Goal: Information Seeking & Learning: Get advice/opinions

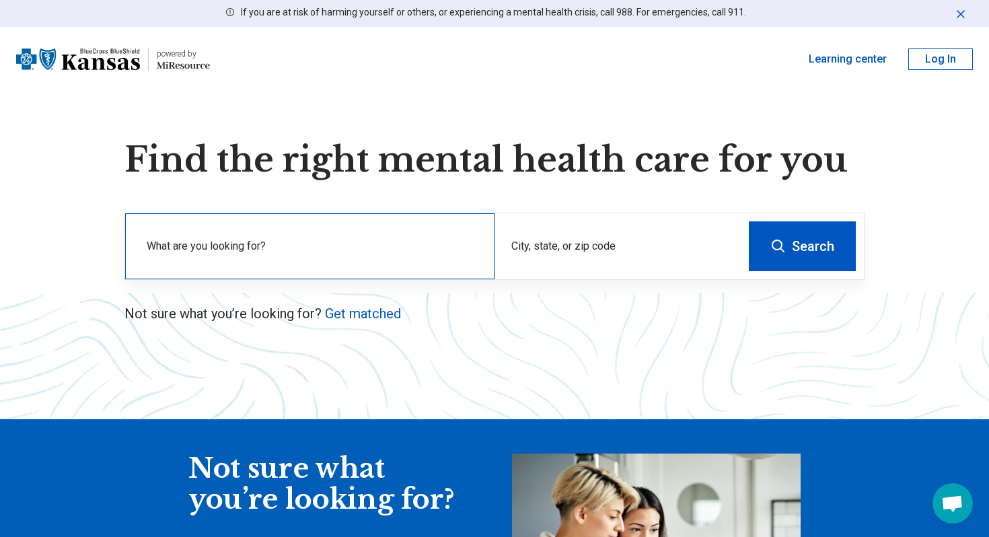
click at [315, 251] on label "What are you looking for?" at bounding box center [313, 246] width 332 height 16
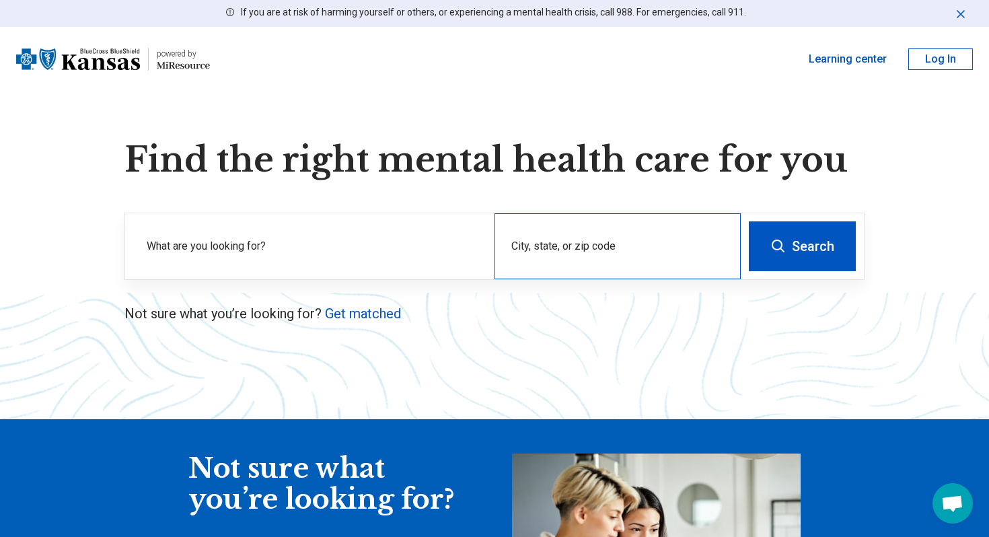
click at [569, 246] on div "City, state, or zip code" at bounding box center [618, 246] width 246 height 66
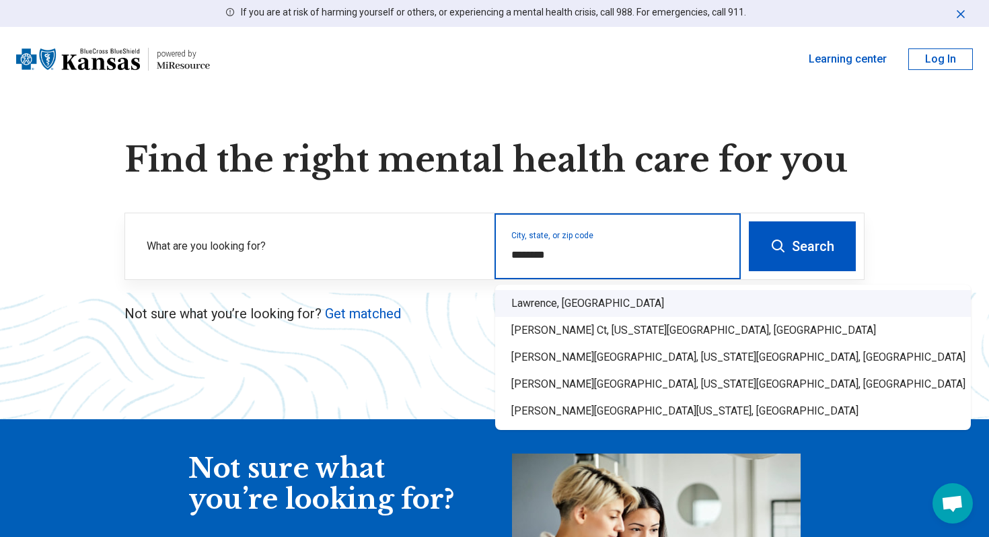
click at [559, 300] on div "Lawrence, KS" at bounding box center [733, 303] width 476 height 27
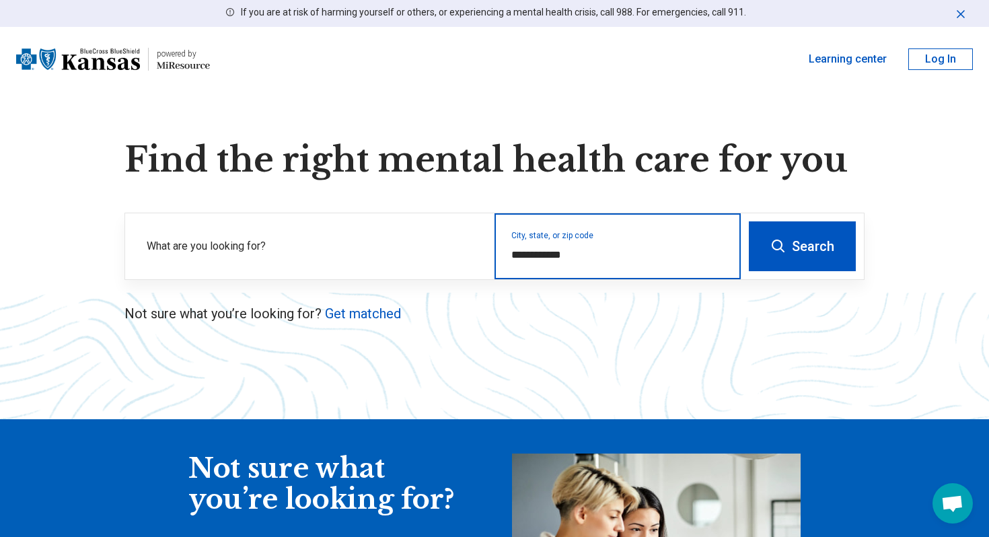
type input "**********"
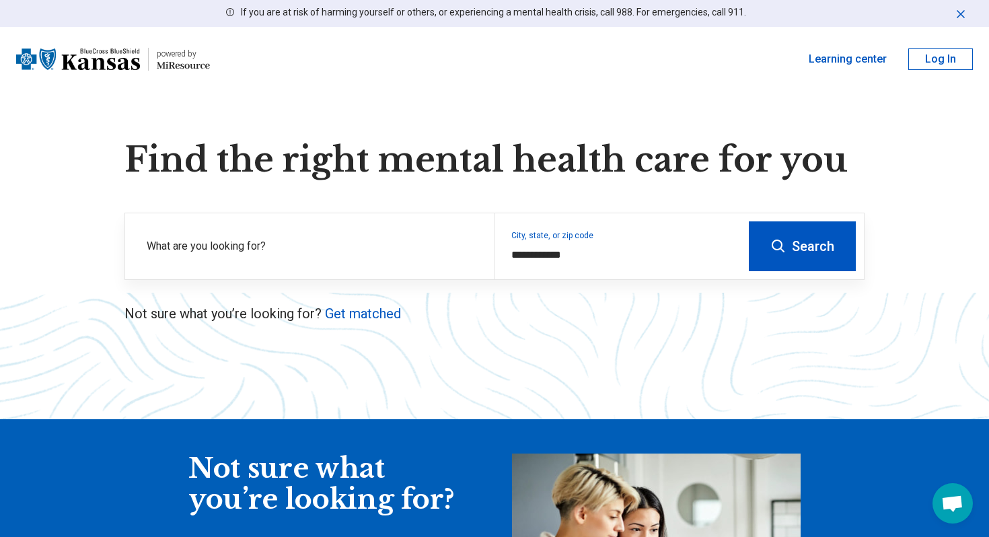
click at [789, 237] on button "Search" at bounding box center [802, 246] width 107 height 50
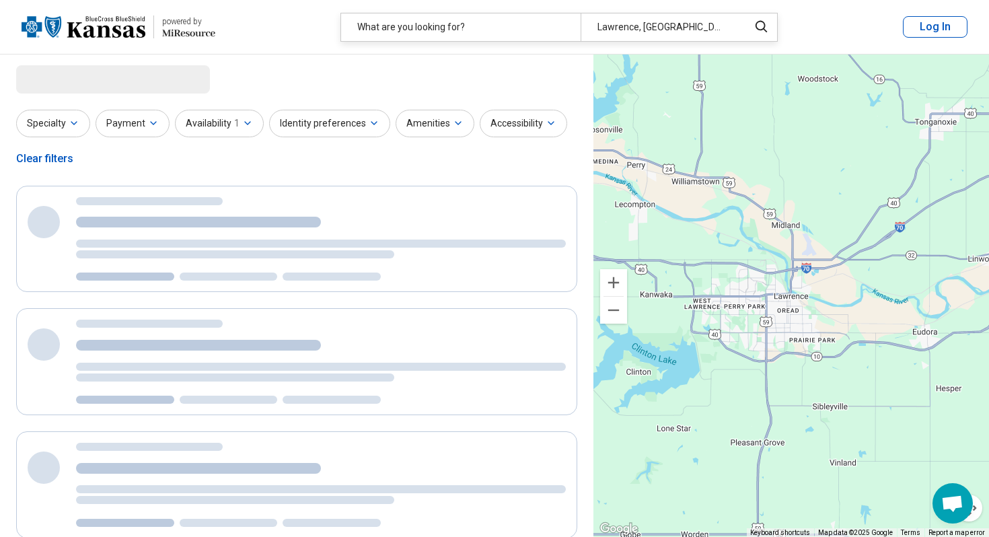
select select "***"
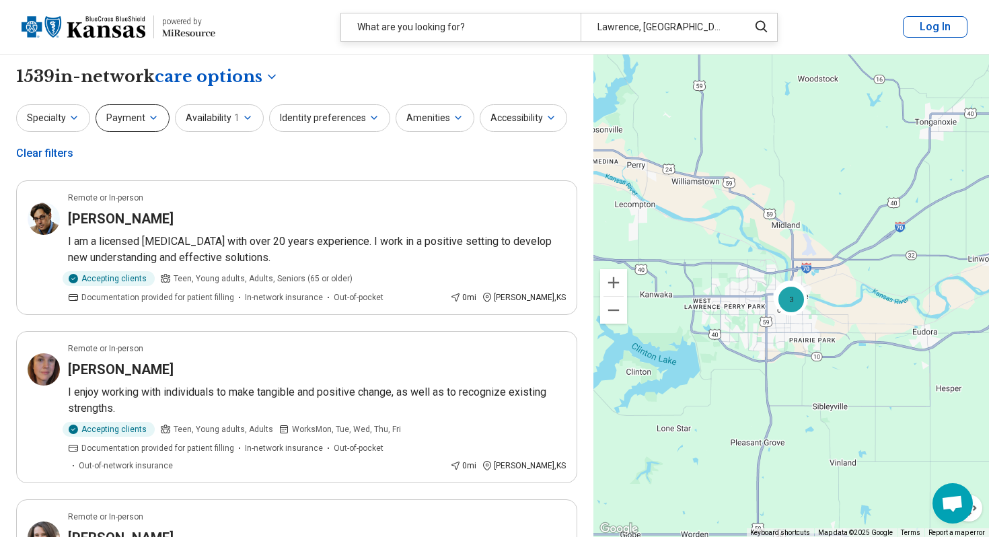
click at [148, 116] on icon "button" at bounding box center [153, 117] width 11 height 11
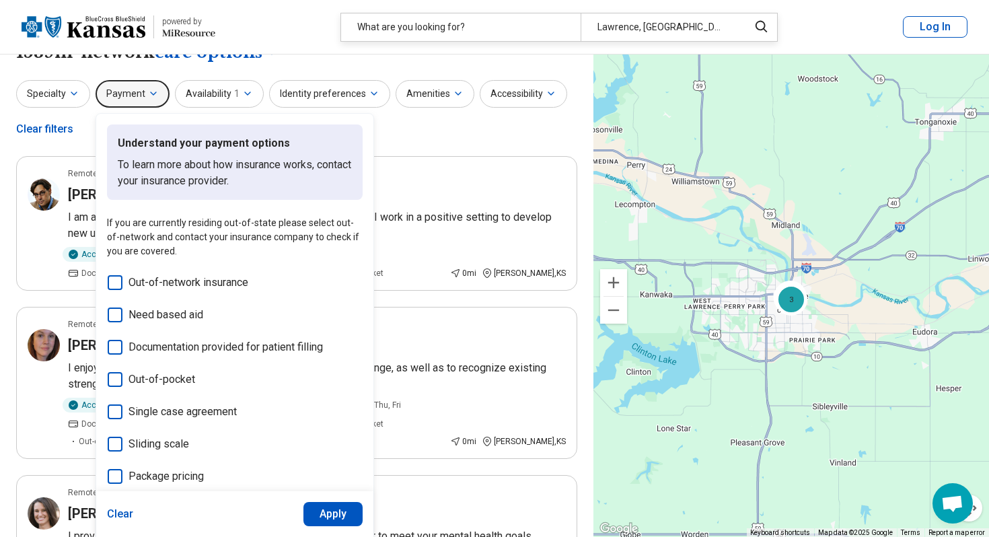
scroll to position [13, 0]
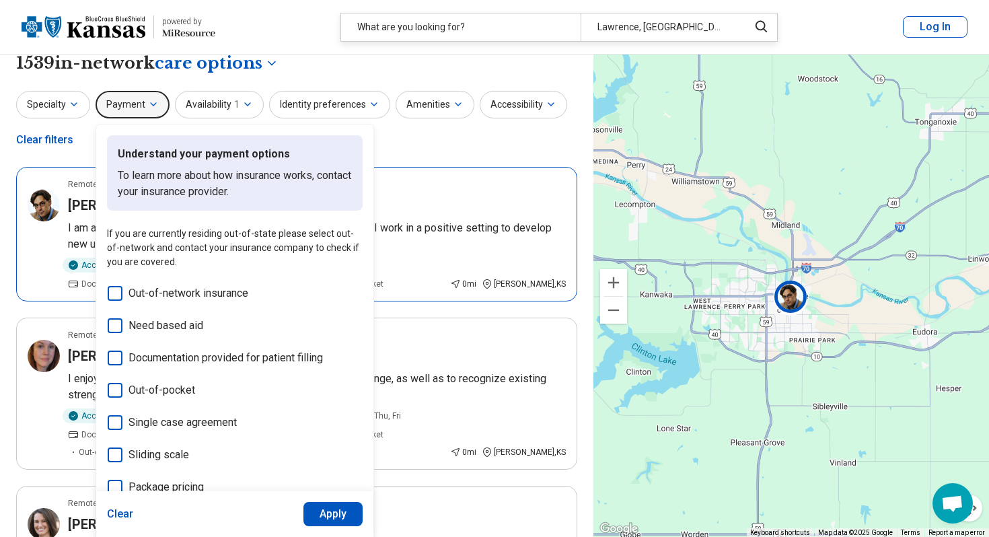
click at [422, 215] on article "Remote or In-person Patrick Nicholas I am a licensed psychologist with over 20 …" at bounding box center [296, 234] width 561 height 135
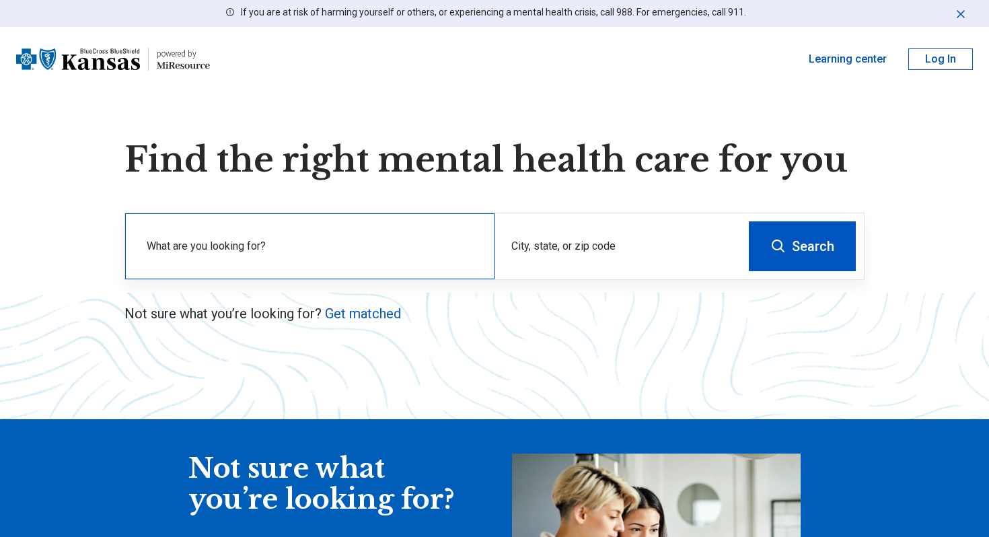
click at [333, 227] on div "What are you looking for?" at bounding box center [310, 246] width 370 height 66
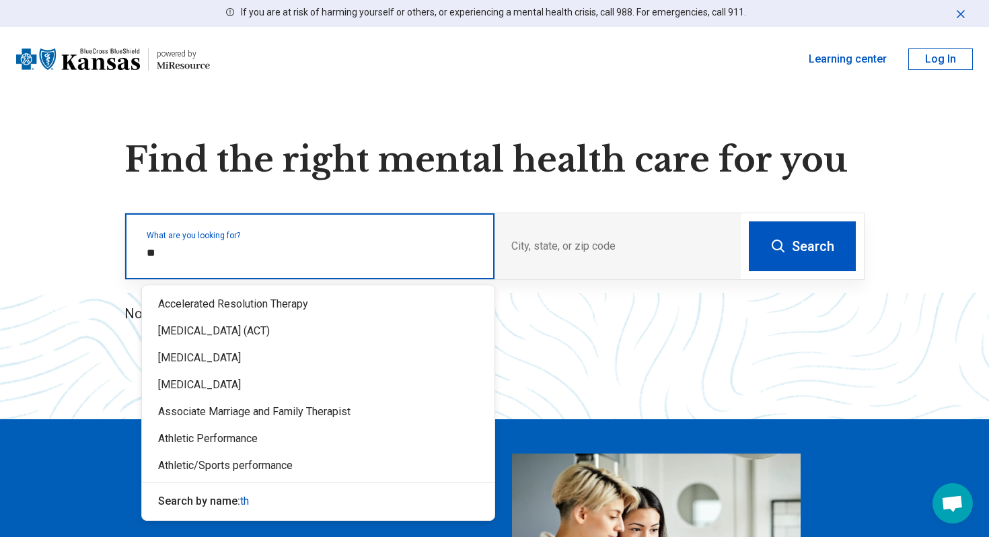
type input "*"
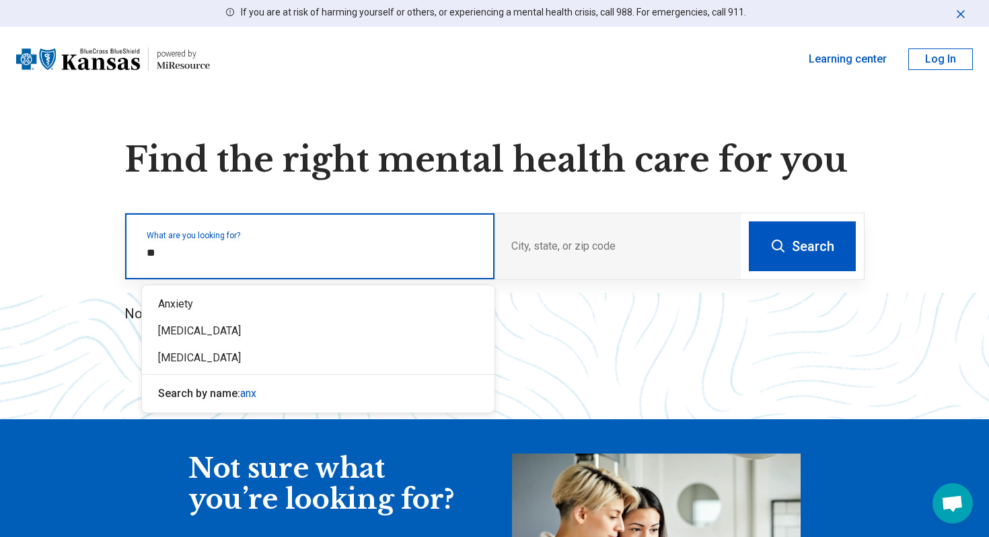
type input "*"
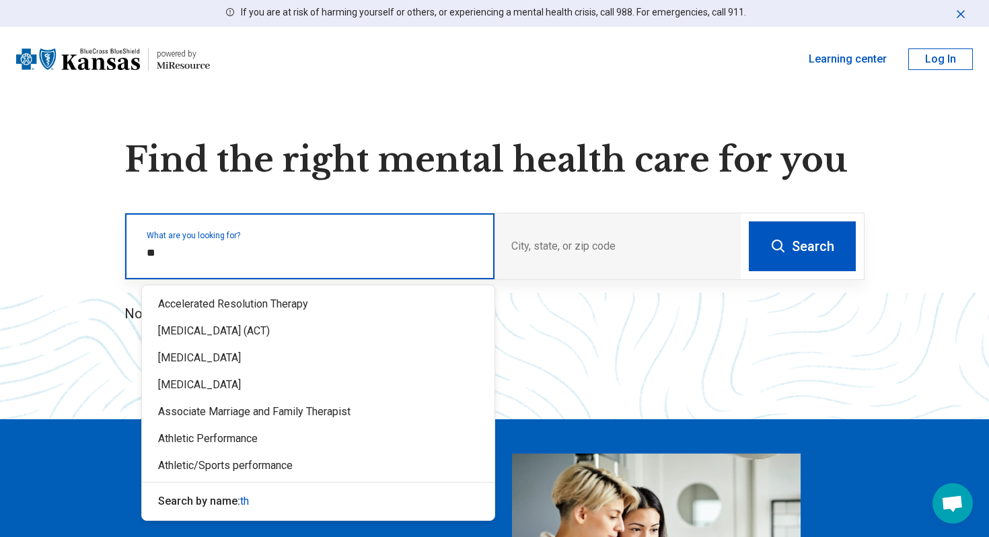
type input "*"
type input "******"
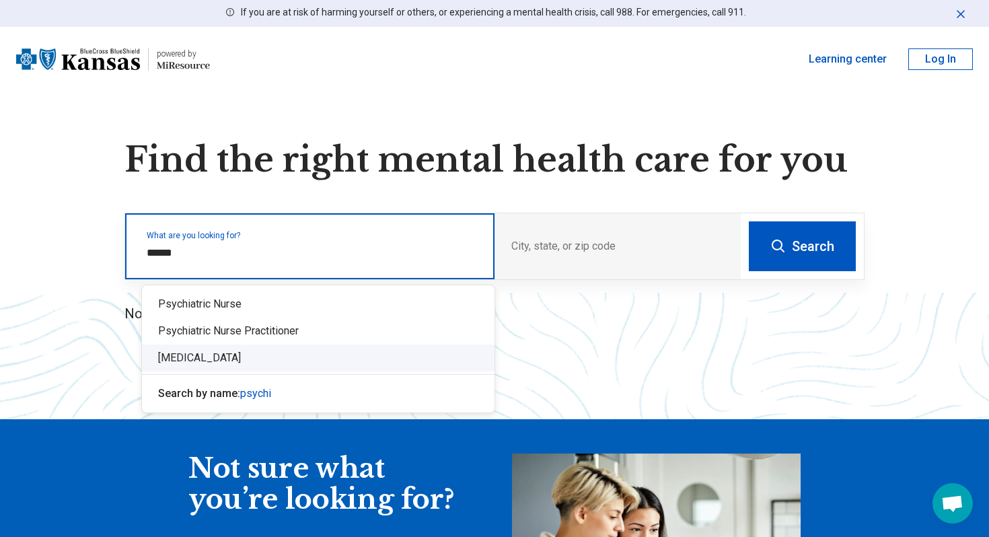
click at [285, 352] on div "[MEDICAL_DATA]" at bounding box center [318, 358] width 353 height 27
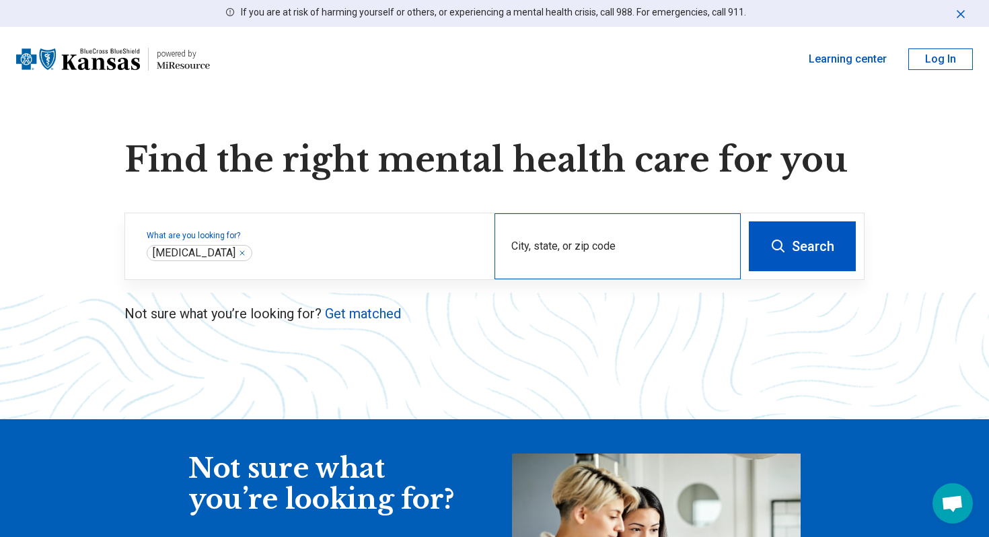
click at [563, 238] on div "City, state, or zip code" at bounding box center [618, 246] width 246 height 66
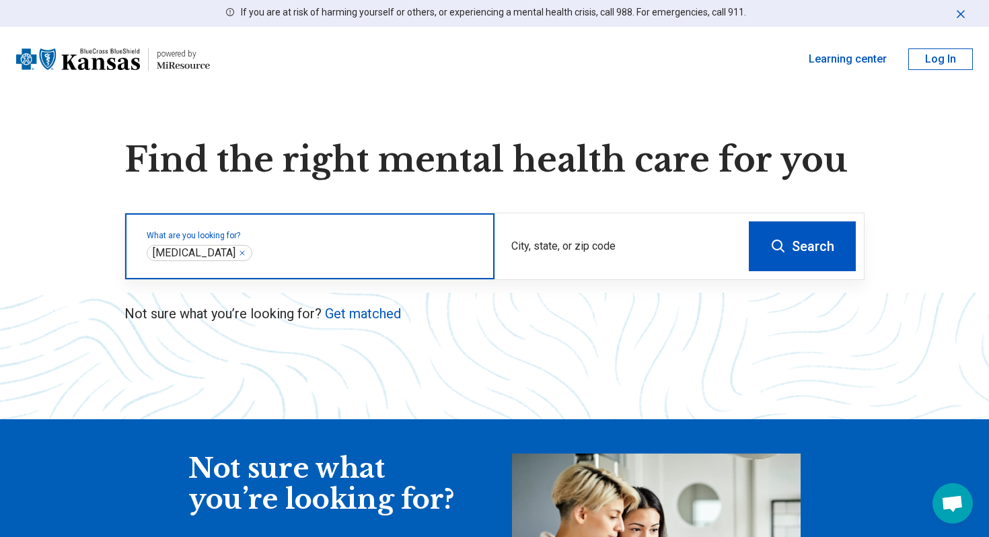
click at [220, 254] on div "Psychiatrist ***" at bounding box center [200, 253] width 106 height 16
click at [240, 254] on icon "Remove" at bounding box center [242, 253] width 4 height 4
click at [210, 240] on label "What are you looking for?" at bounding box center [313, 236] width 332 height 8
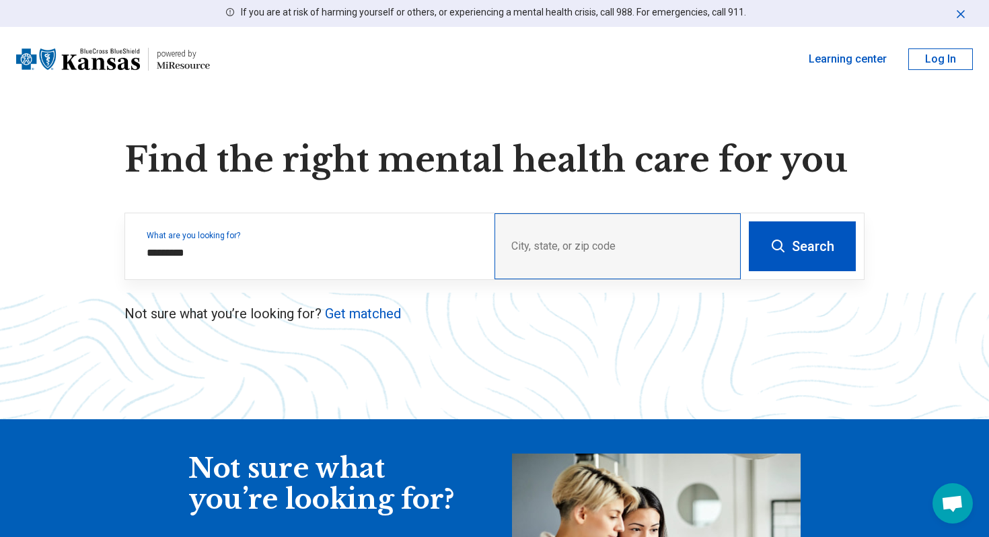
click at [615, 246] on div "City, state, or zip code" at bounding box center [618, 246] width 246 height 66
click at [555, 244] on div "City, state, or zip code" at bounding box center [618, 246] width 246 height 66
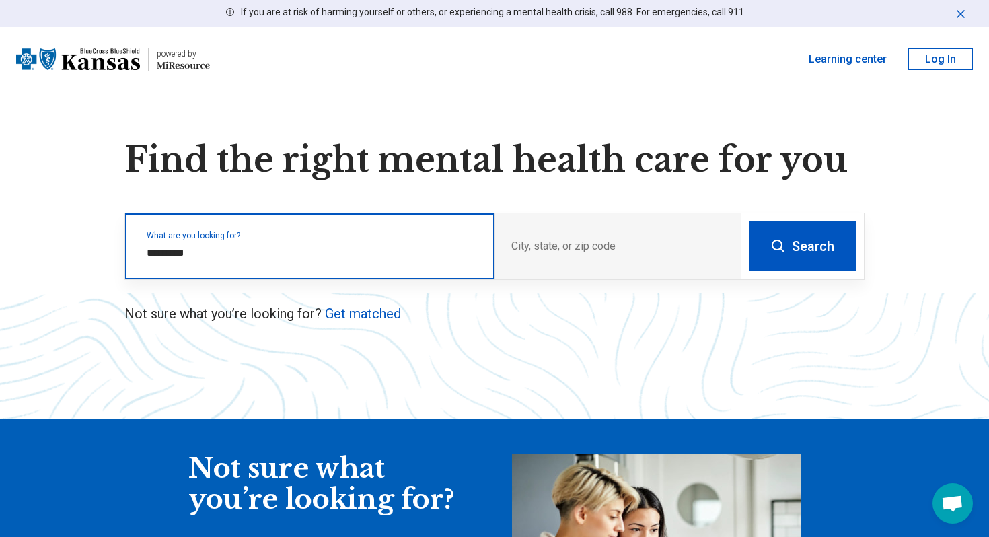
click at [365, 258] on input "*********" at bounding box center [313, 253] width 332 height 16
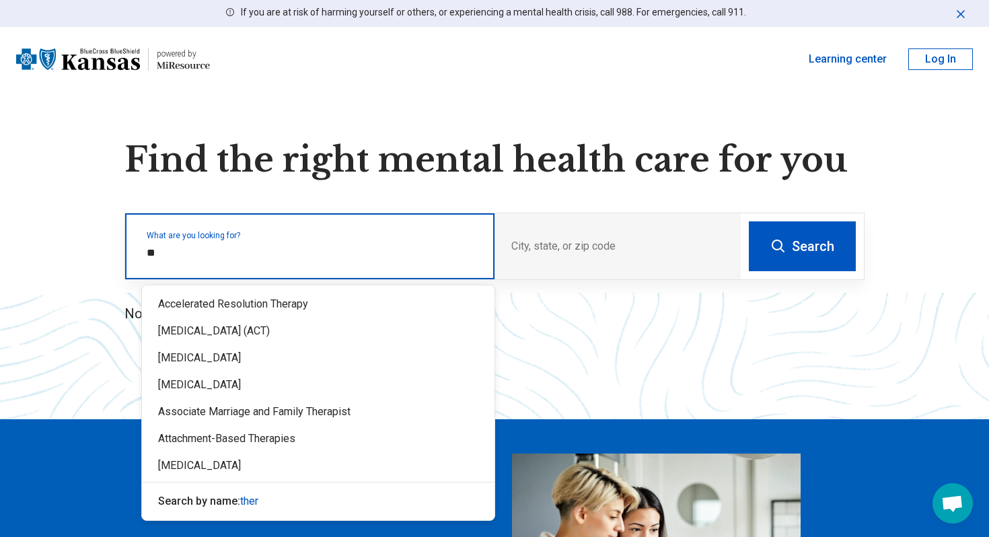
type input "*"
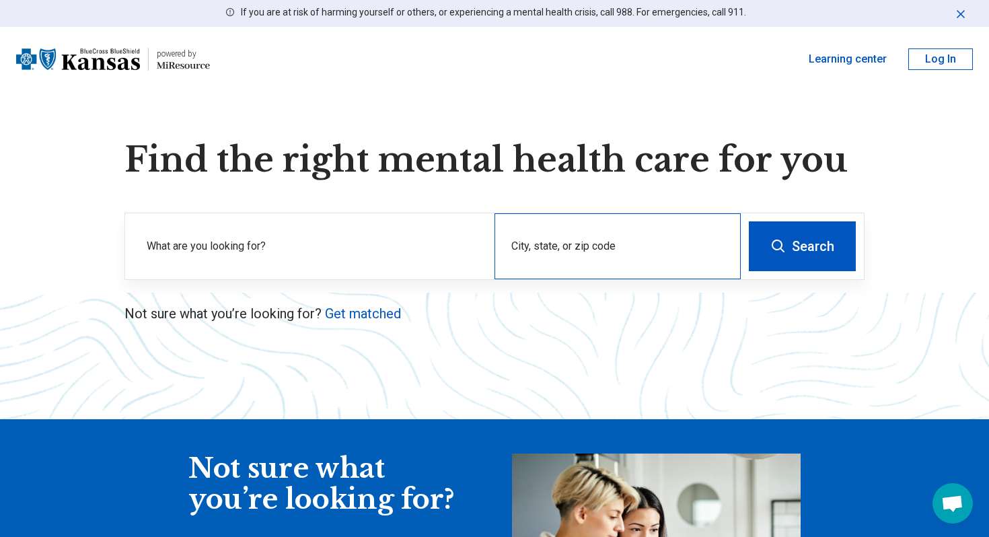
click at [545, 265] on div "City, state, or zip code" at bounding box center [618, 246] width 246 height 66
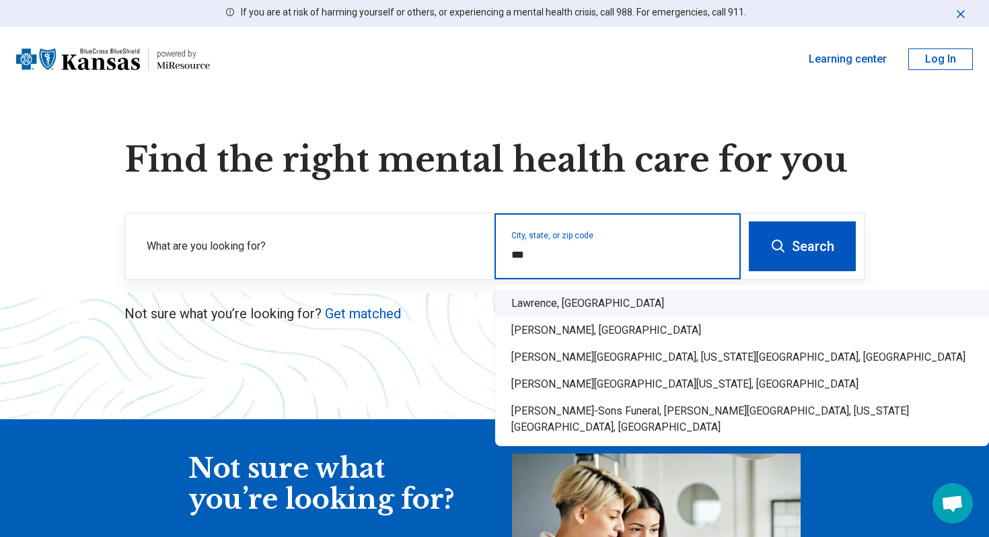
click at [535, 313] on div "Lawrence, KS" at bounding box center [742, 303] width 494 height 27
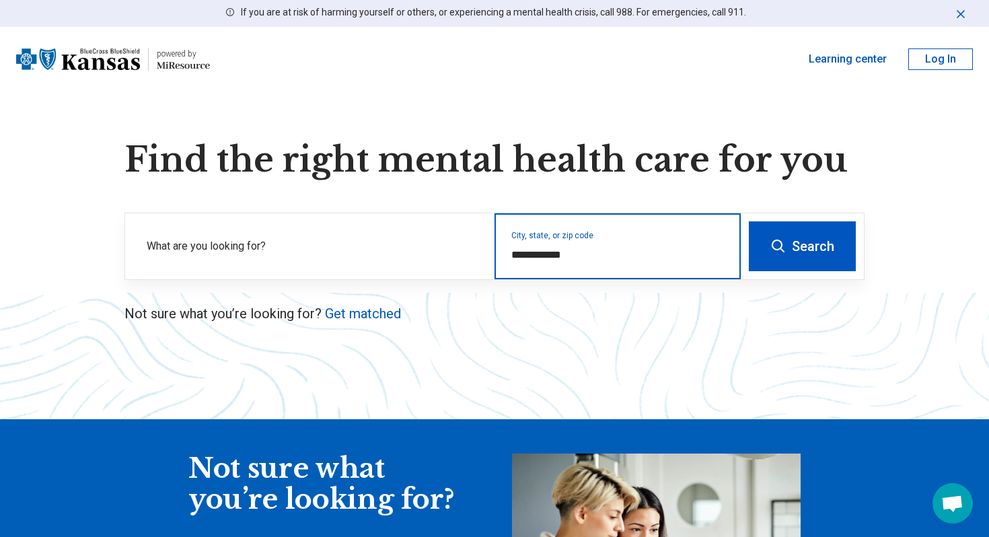
type input "**********"
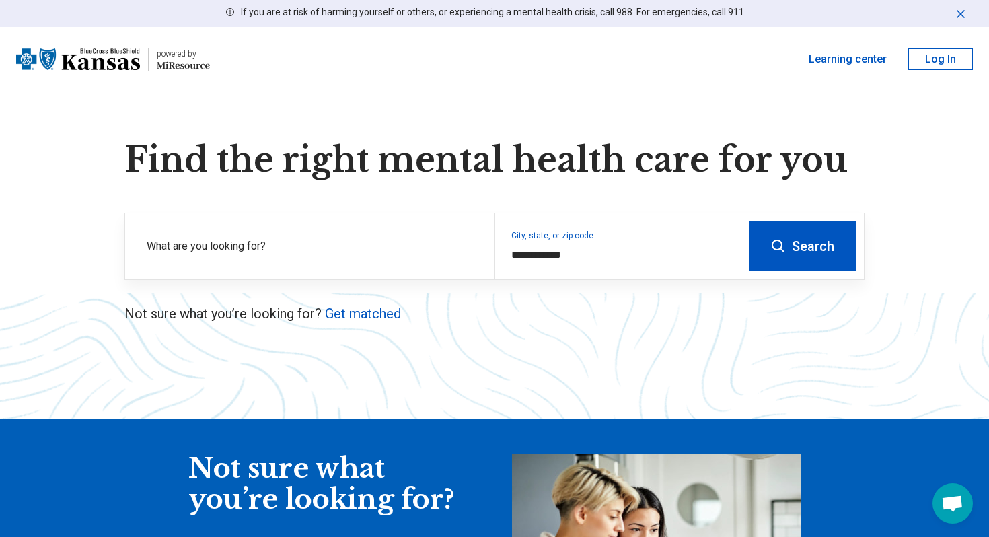
click at [775, 246] on icon at bounding box center [779, 246] width 16 height 16
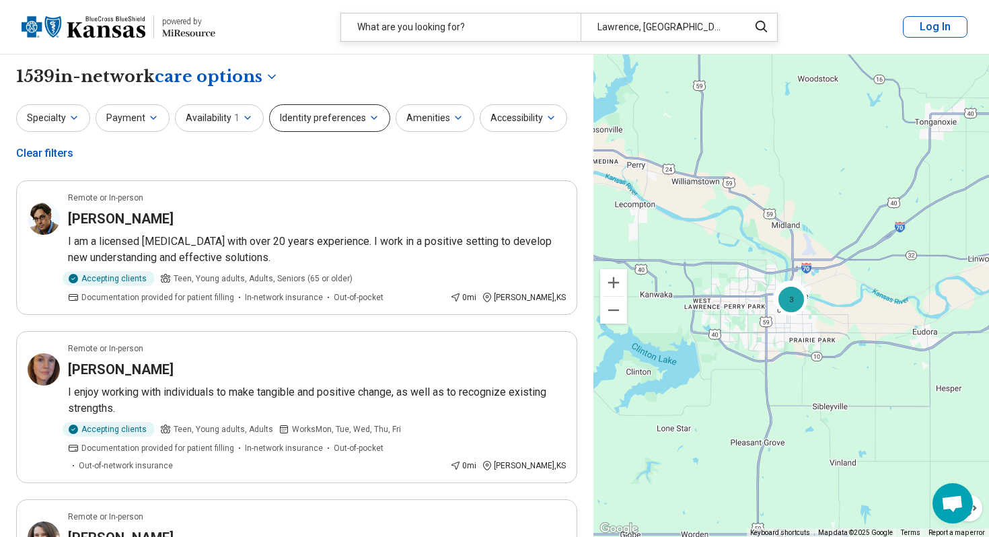
click at [312, 116] on button "Identity preferences" at bounding box center [329, 118] width 121 height 28
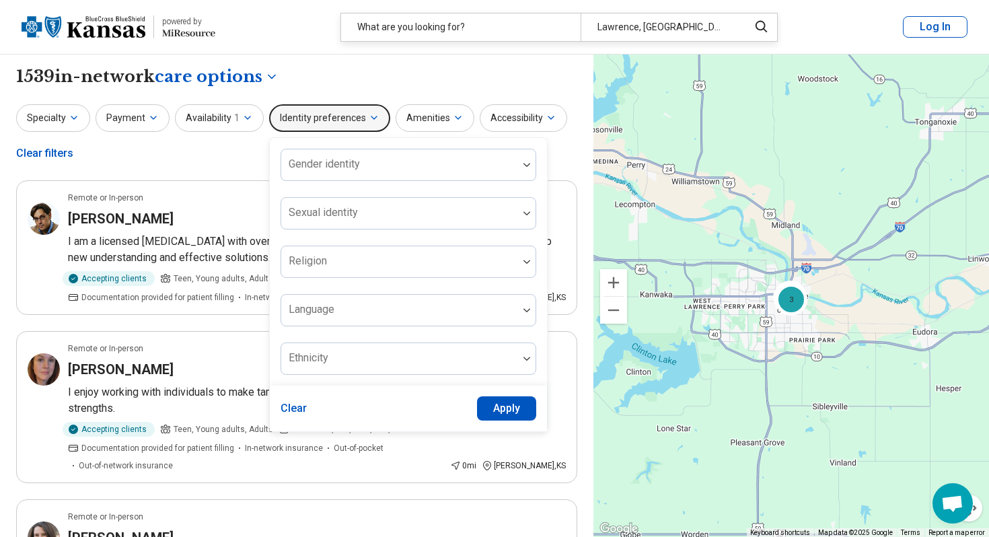
click at [353, 83] on div "**********" at bounding box center [296, 76] width 561 height 23
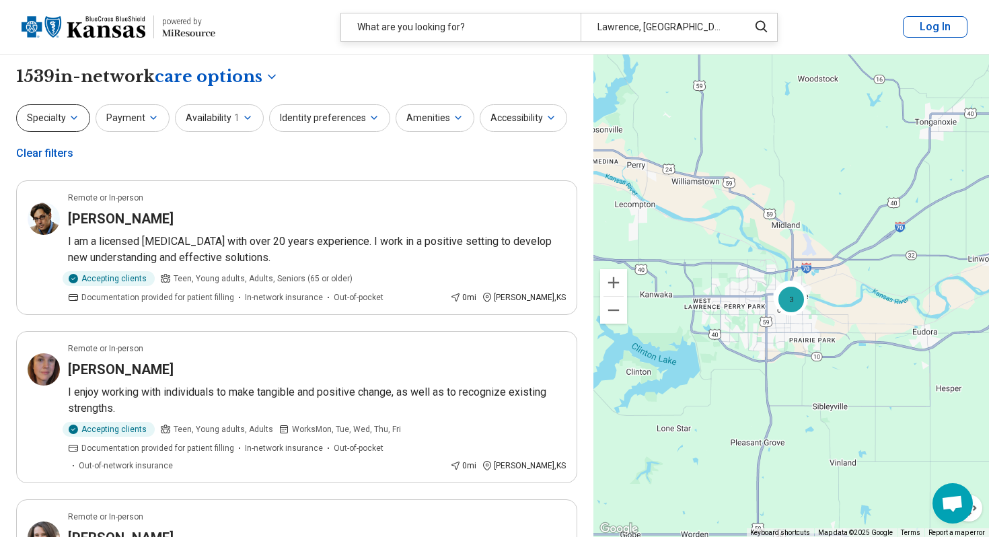
click at [55, 108] on button "Specialty" at bounding box center [53, 118] width 74 height 28
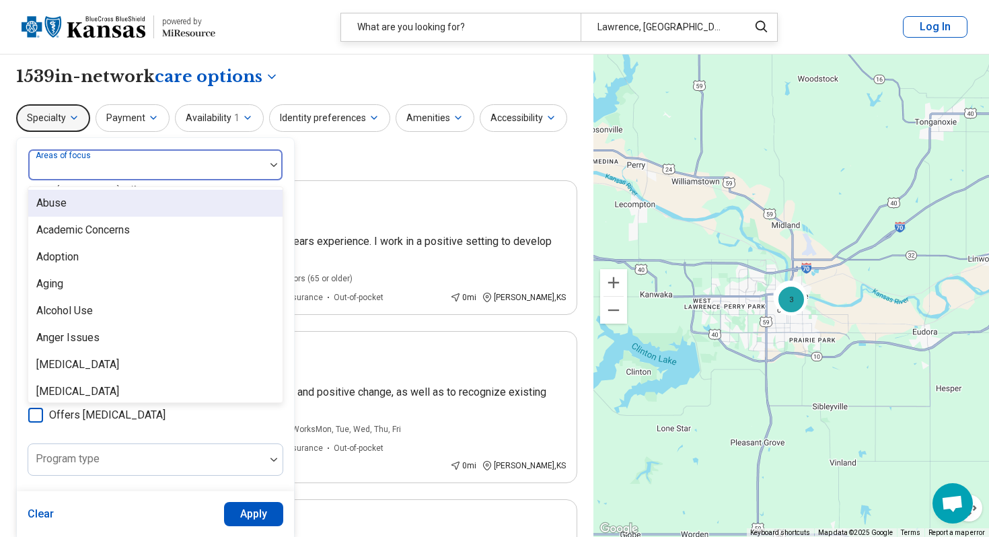
click at [79, 163] on div "Areas of focus" at bounding box center [156, 165] width 256 height 32
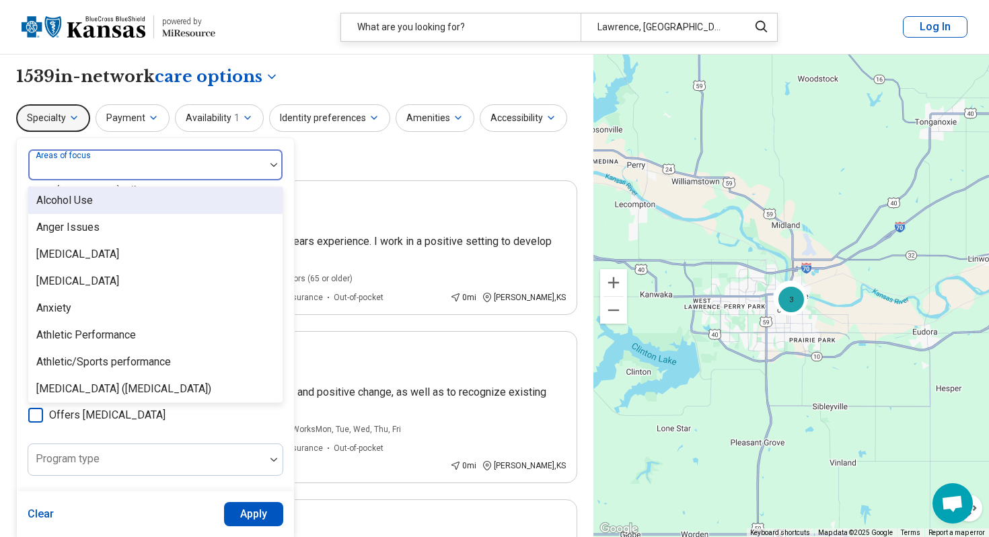
scroll to position [113, 0]
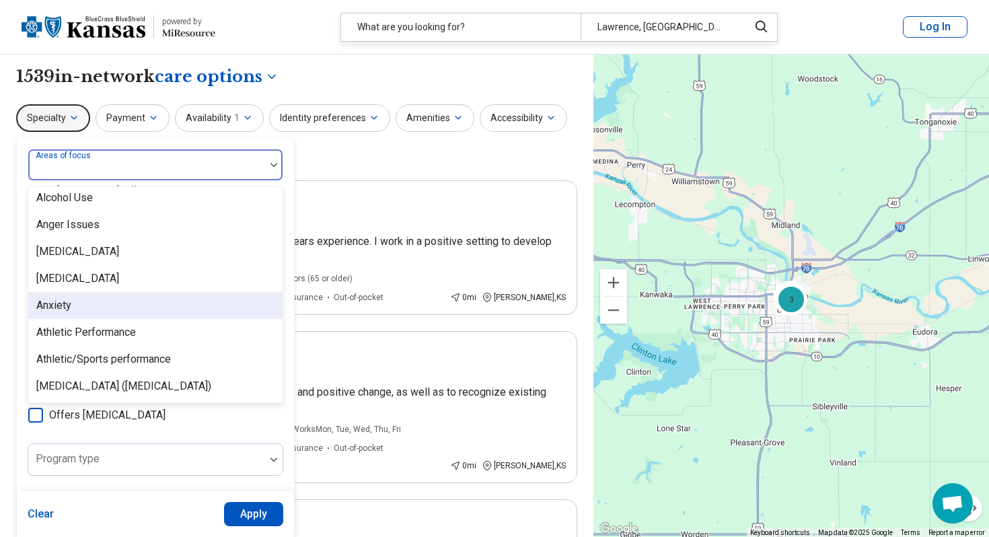
click at [81, 303] on div "Anxiety" at bounding box center [155, 305] width 254 height 27
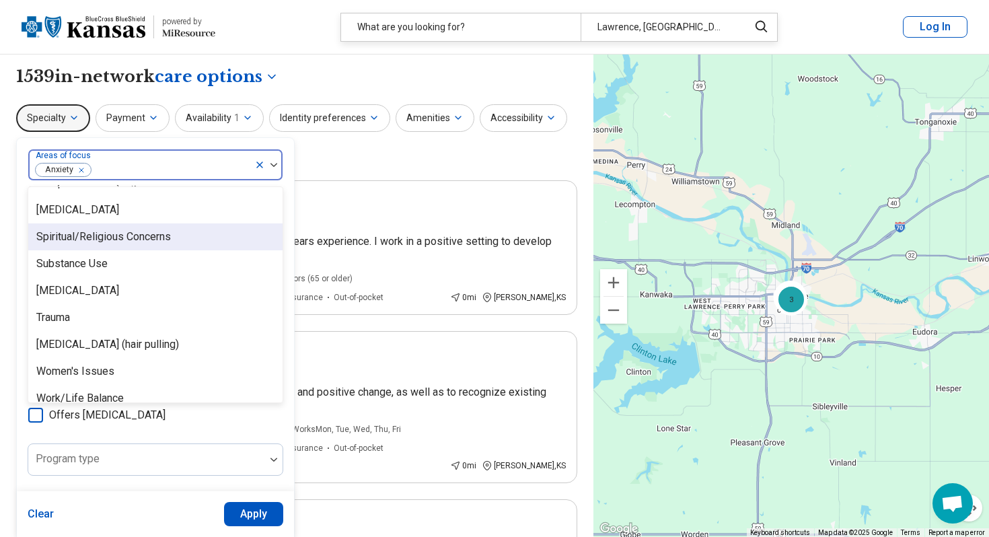
scroll to position [2488, 0]
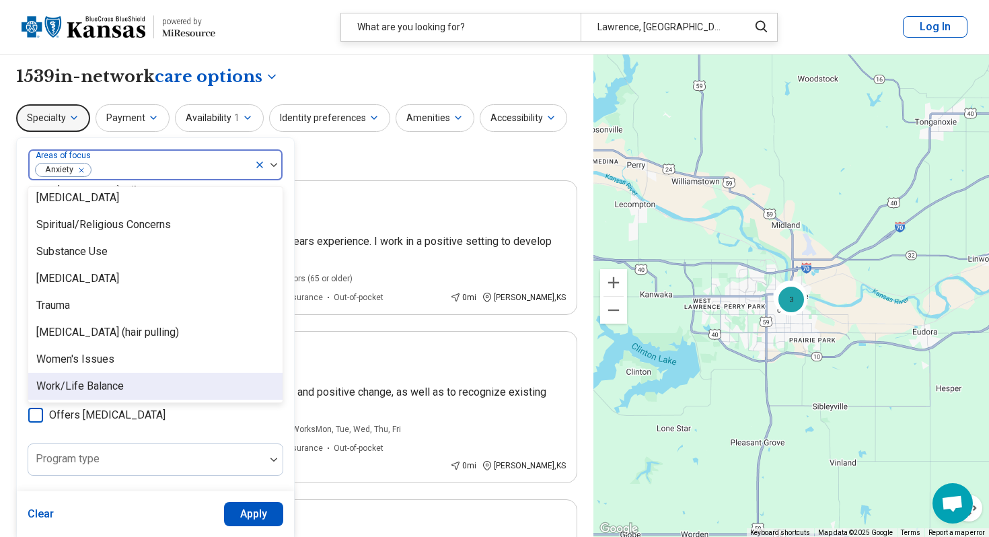
click at [114, 382] on div "Work/Life Balance" at bounding box center [80, 386] width 88 height 16
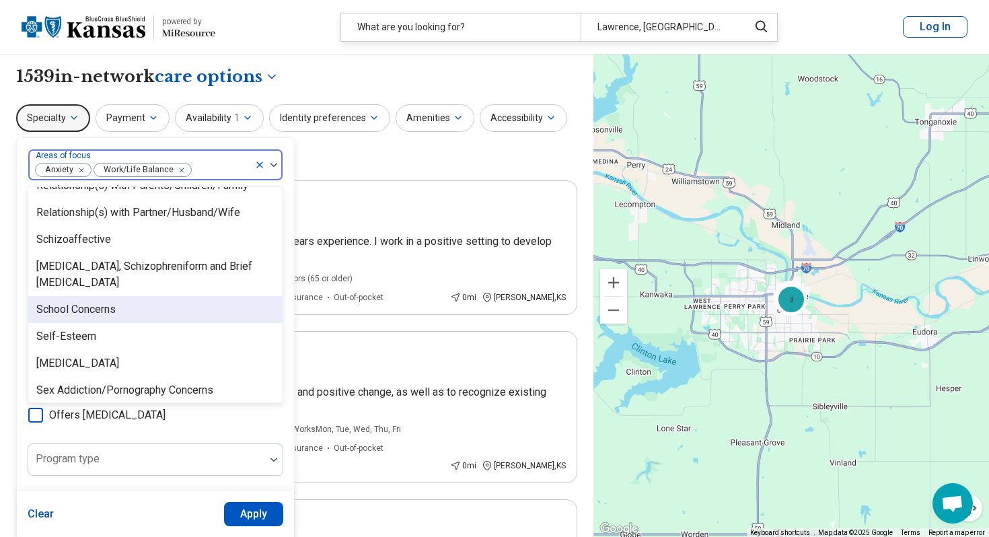
scroll to position [2158, 0]
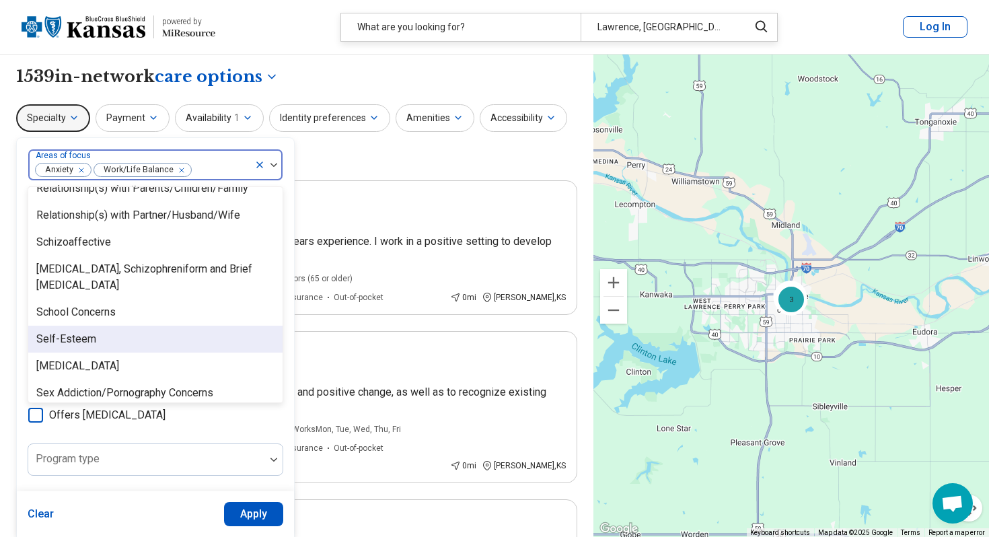
click at [126, 334] on div "Self-Esteem" at bounding box center [155, 339] width 254 height 27
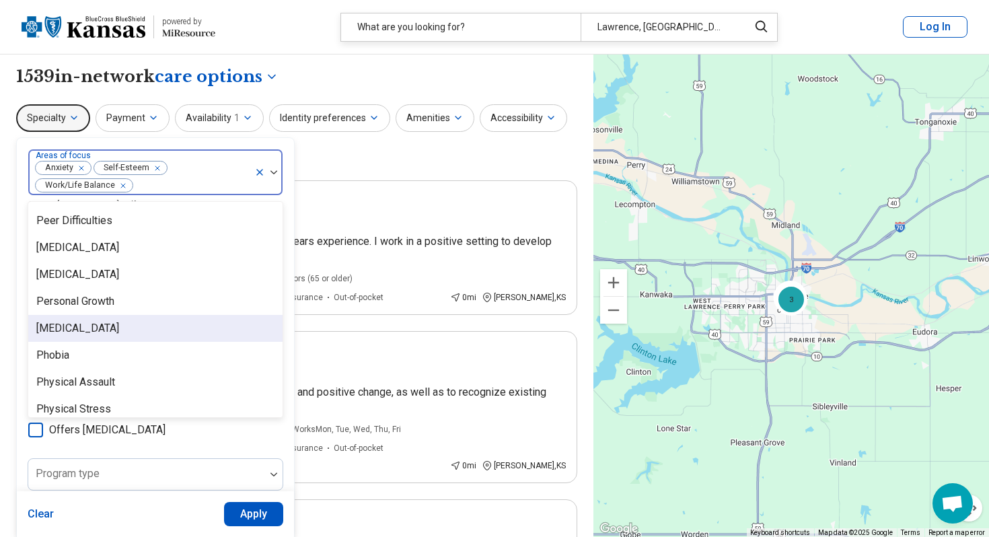
scroll to position [1656, 0]
click at [137, 328] on div "Personal Growth" at bounding box center [155, 327] width 254 height 27
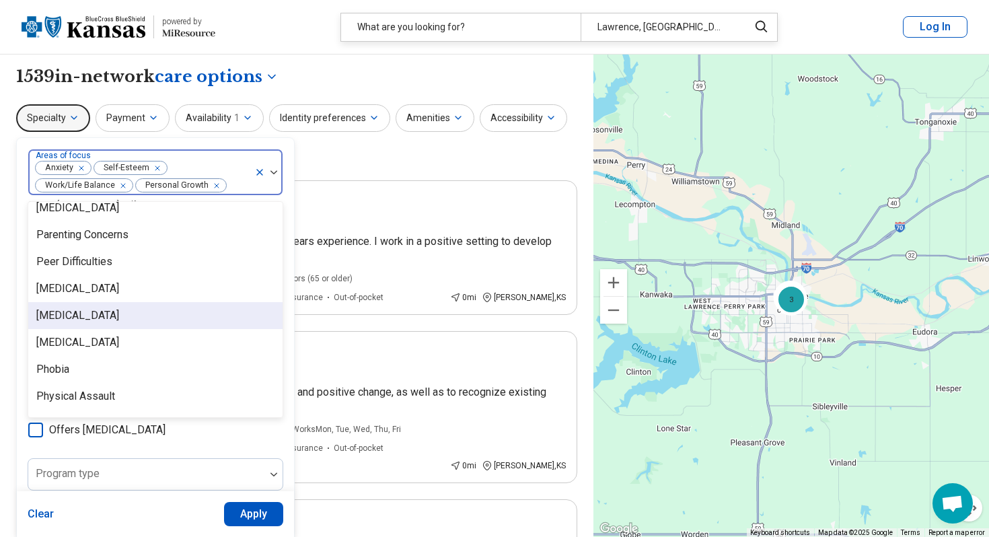
scroll to position [1638, 0]
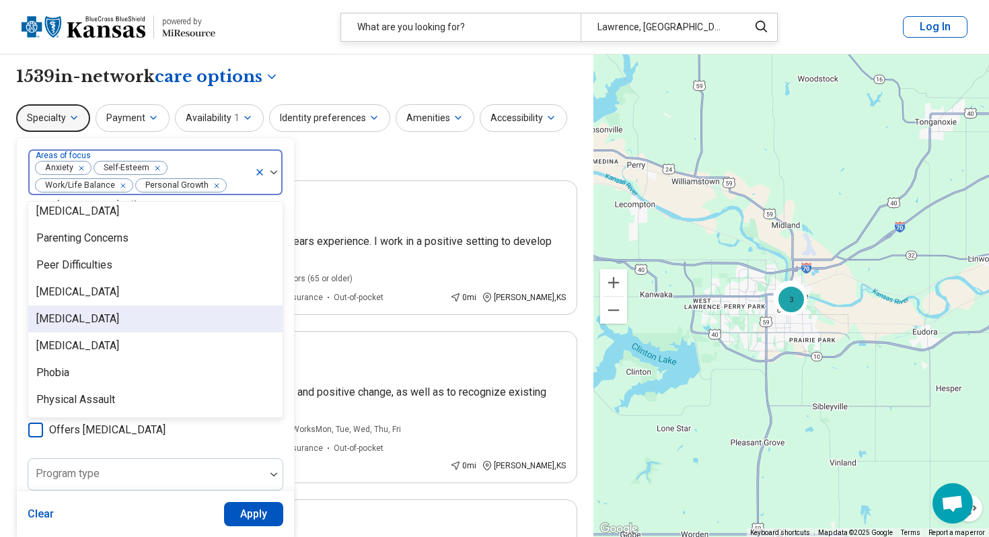
click at [148, 322] on div "[MEDICAL_DATA]" at bounding box center [155, 319] width 254 height 27
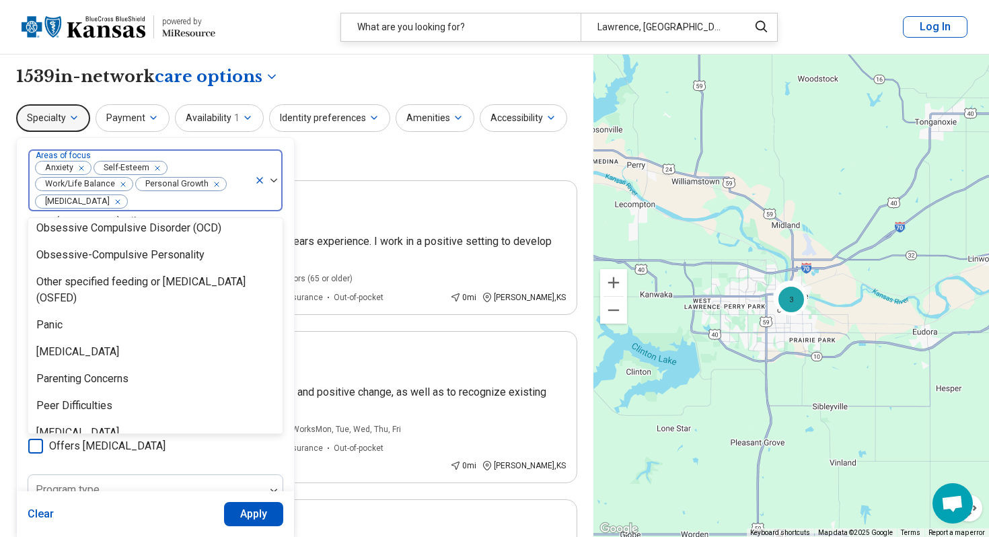
scroll to position [1512, 0]
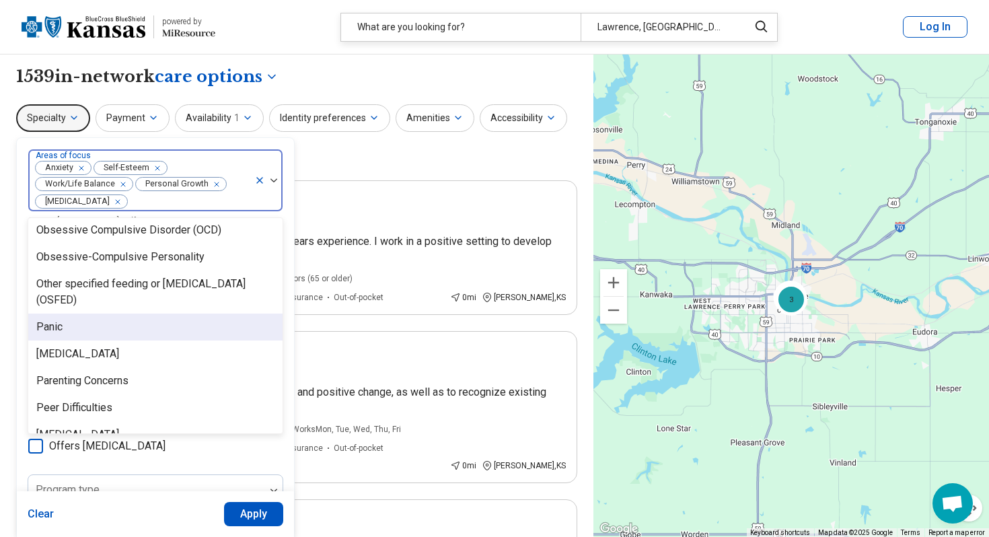
click at [138, 333] on div "Panic" at bounding box center [155, 327] width 254 height 27
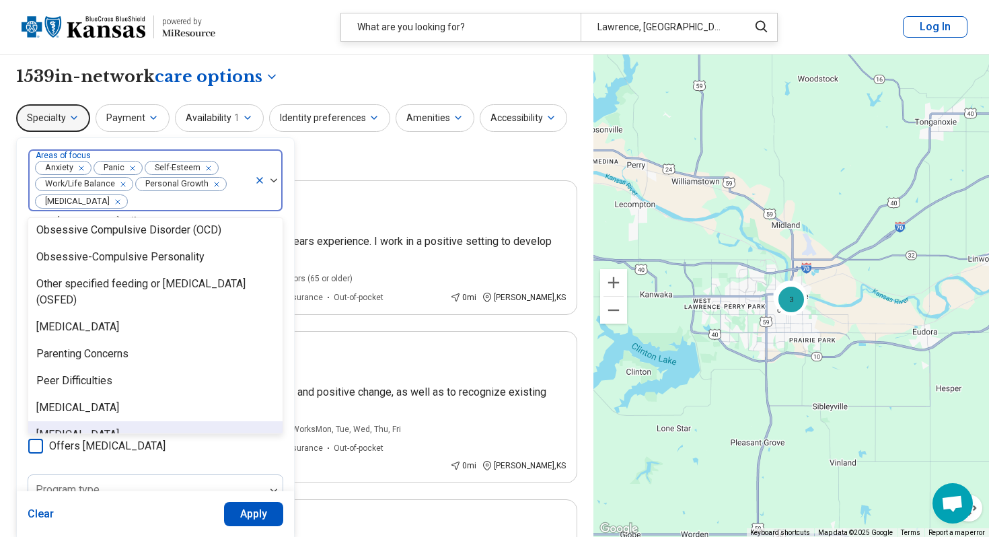
click at [40, 447] on icon at bounding box center [35, 446] width 15 height 15
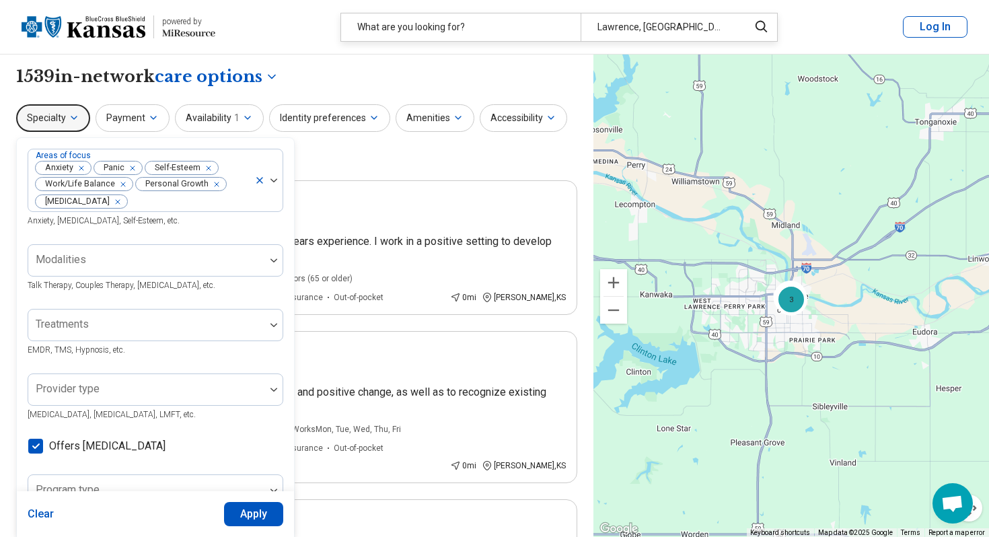
scroll to position [7, 0]
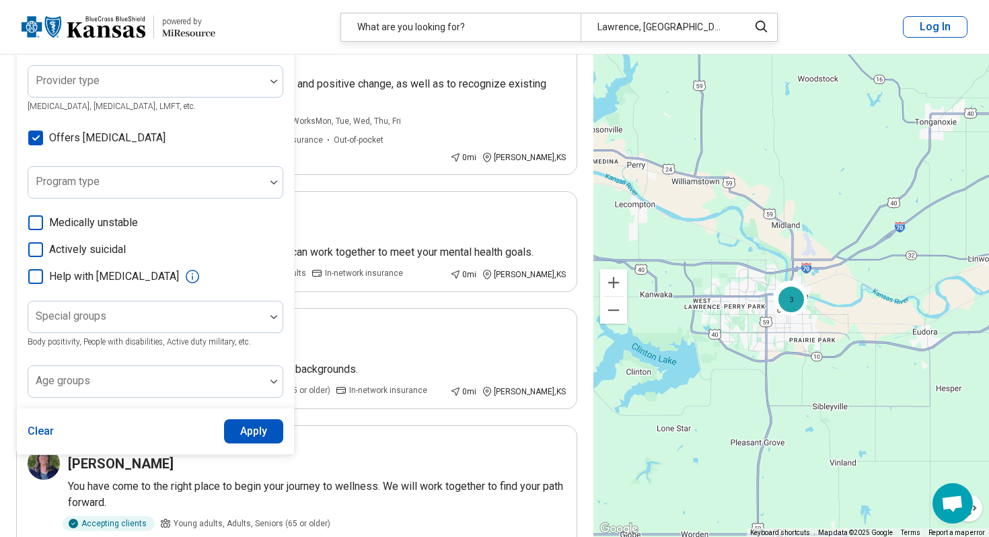
click at [242, 429] on button "Apply" at bounding box center [254, 431] width 60 height 24
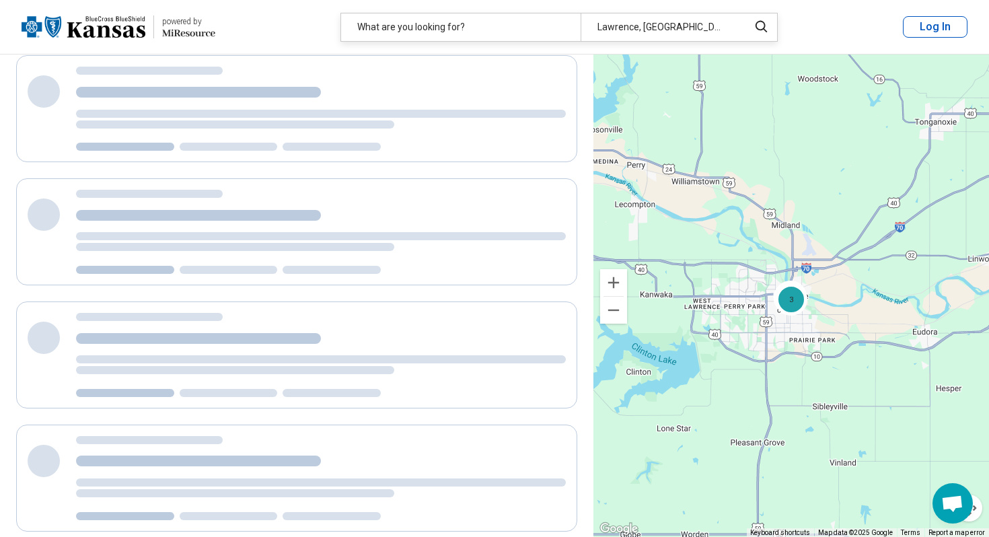
scroll to position [0, 0]
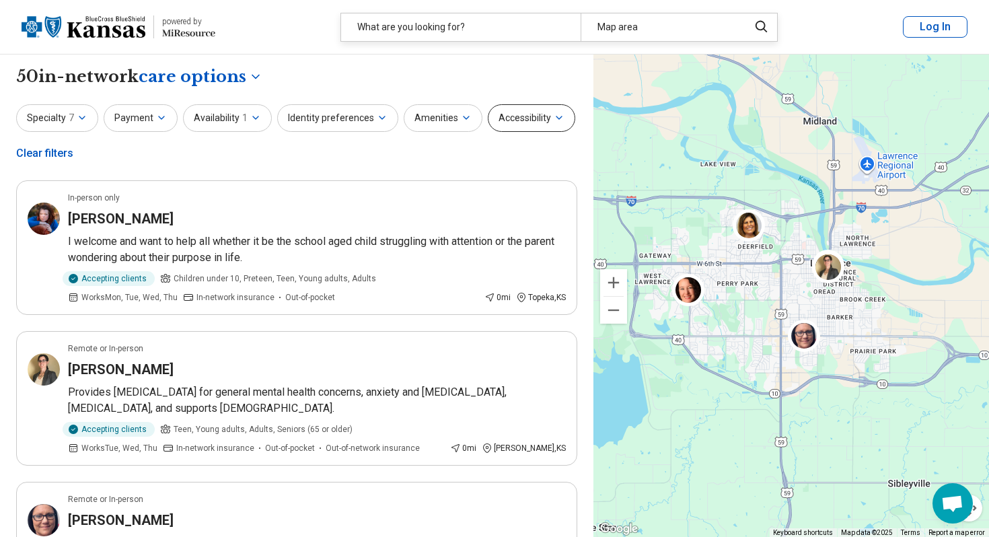
click at [507, 131] on button "Accessibility" at bounding box center [532, 118] width 88 height 28
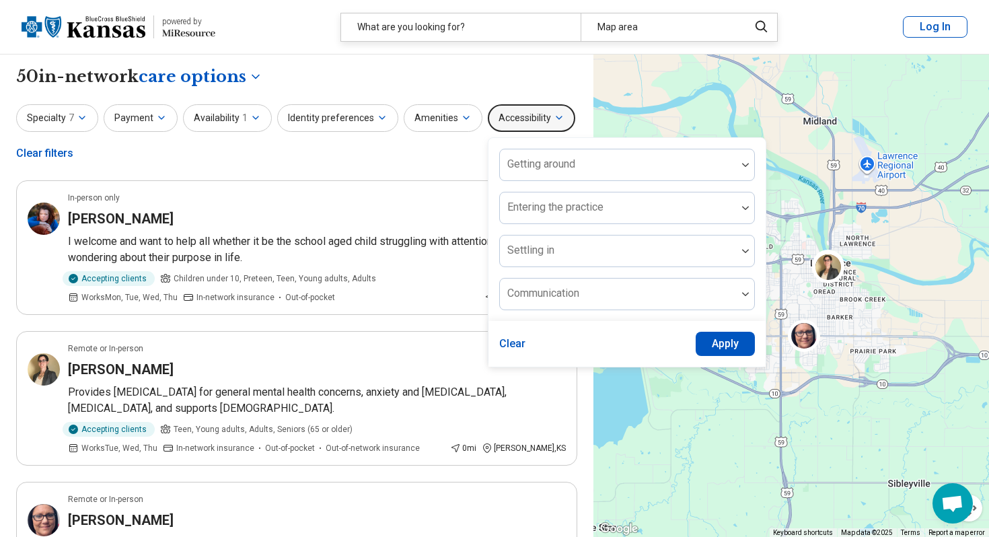
click at [510, 122] on button "Accessibility" at bounding box center [532, 118] width 88 height 28
click at [94, 119] on button "Specialty 7" at bounding box center [57, 118] width 82 height 28
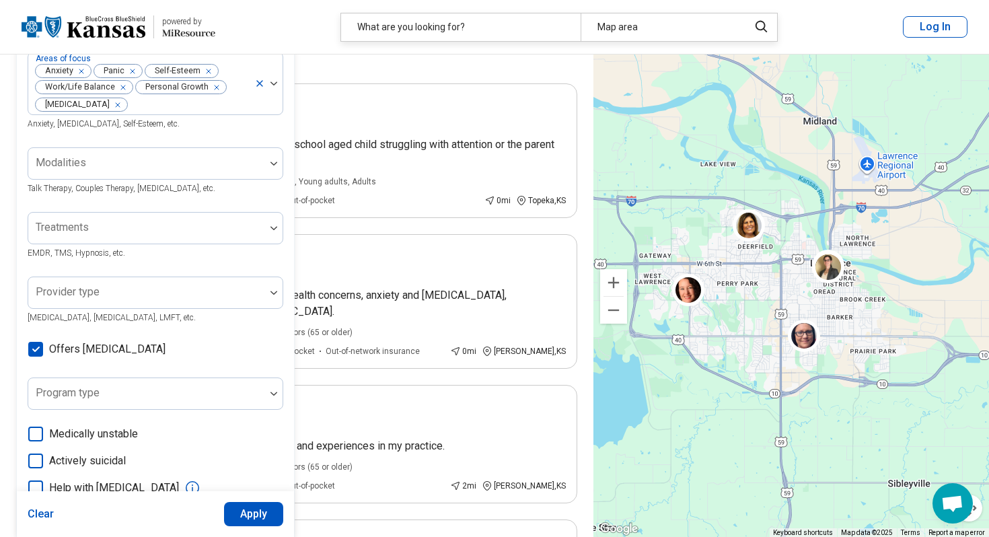
scroll to position [119, 0]
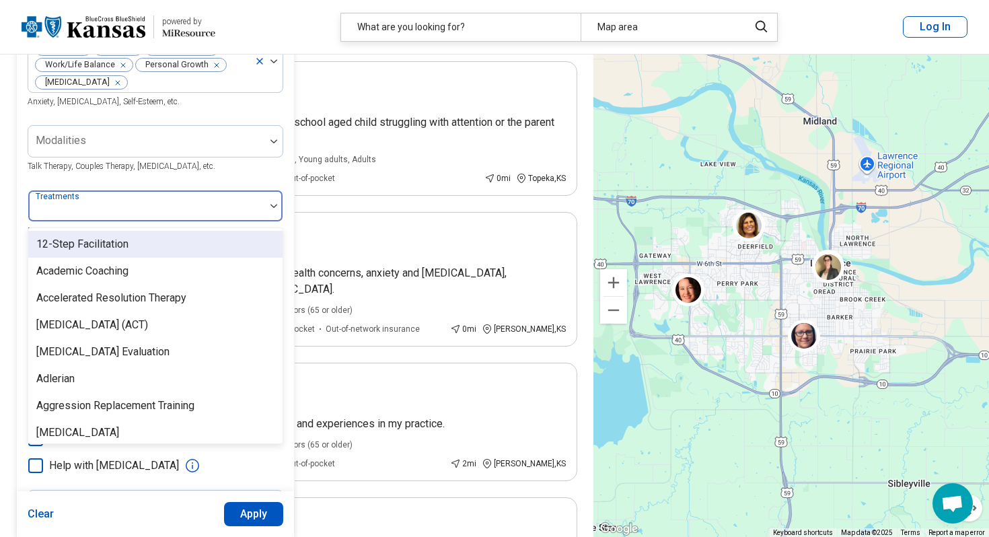
click at [137, 202] on div at bounding box center [146, 206] width 237 height 30
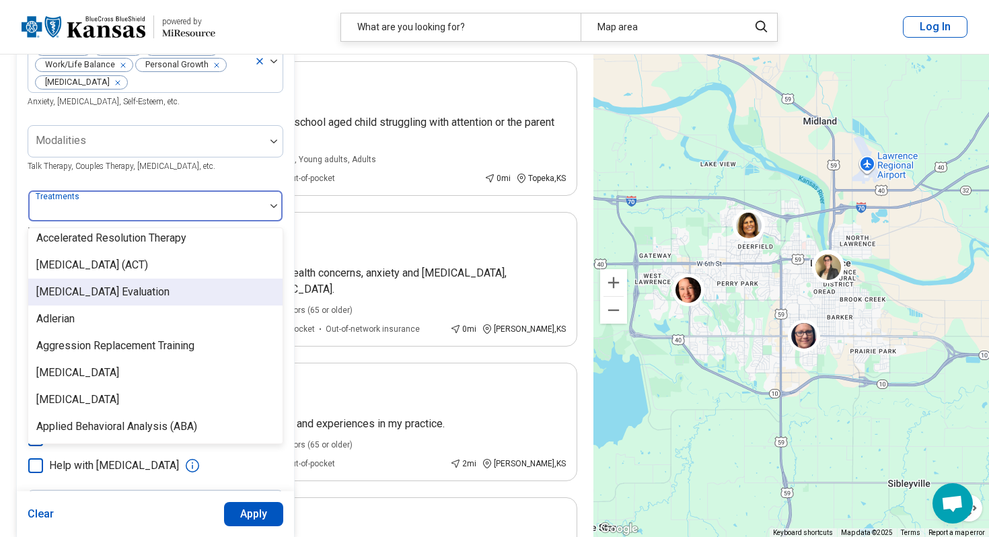
scroll to position [67, 0]
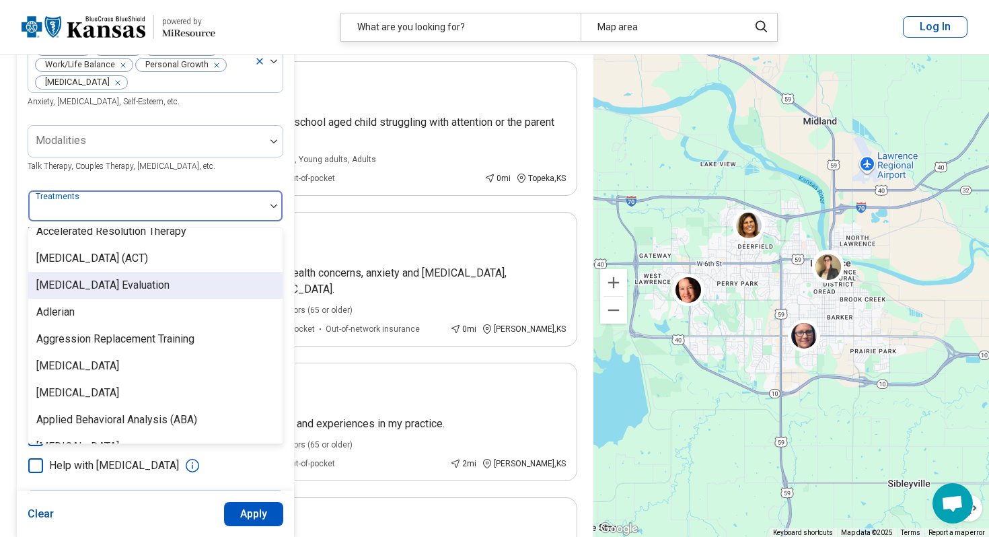
click at [142, 285] on div "ADHD Evaluation" at bounding box center [155, 285] width 254 height 27
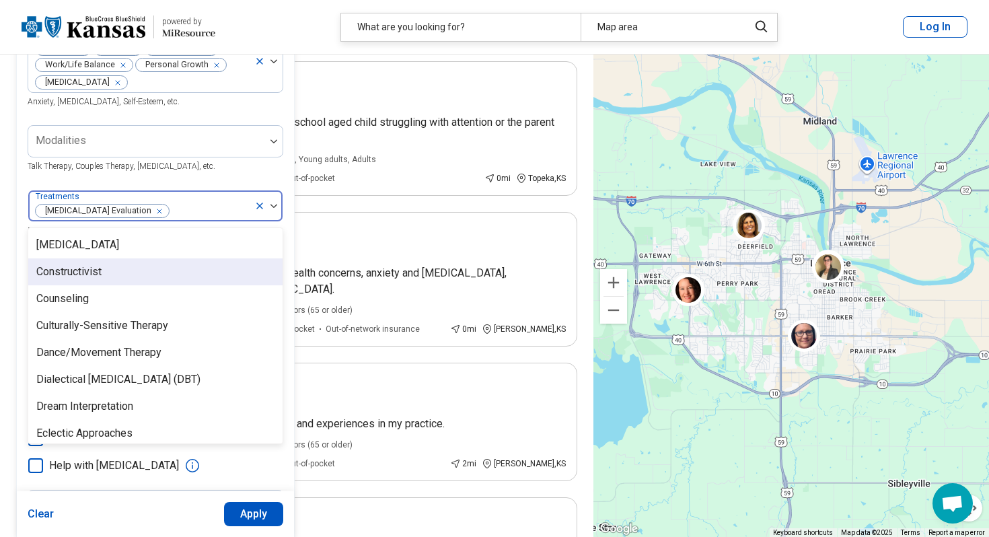
scroll to position [718, 0]
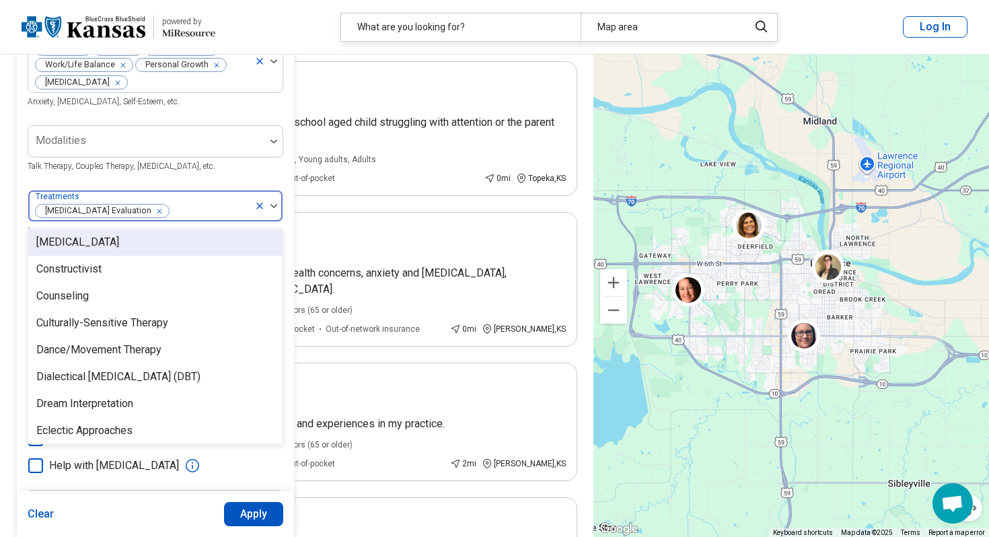
click at [260, 174] on div "Modalities Talk Therapy, Couples Therapy, Family Therapy, etc." at bounding box center [156, 149] width 256 height 48
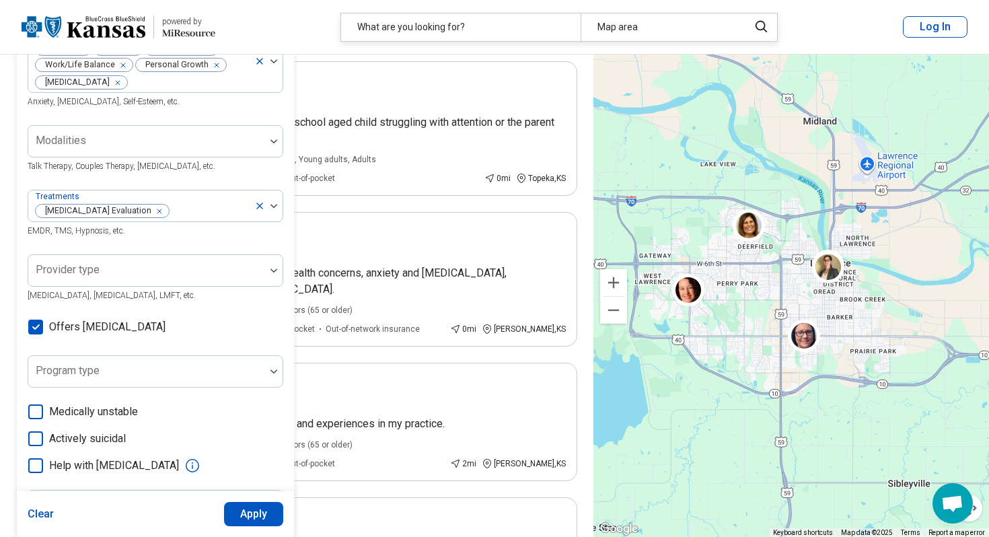
click at [263, 515] on button "Apply" at bounding box center [254, 514] width 60 height 24
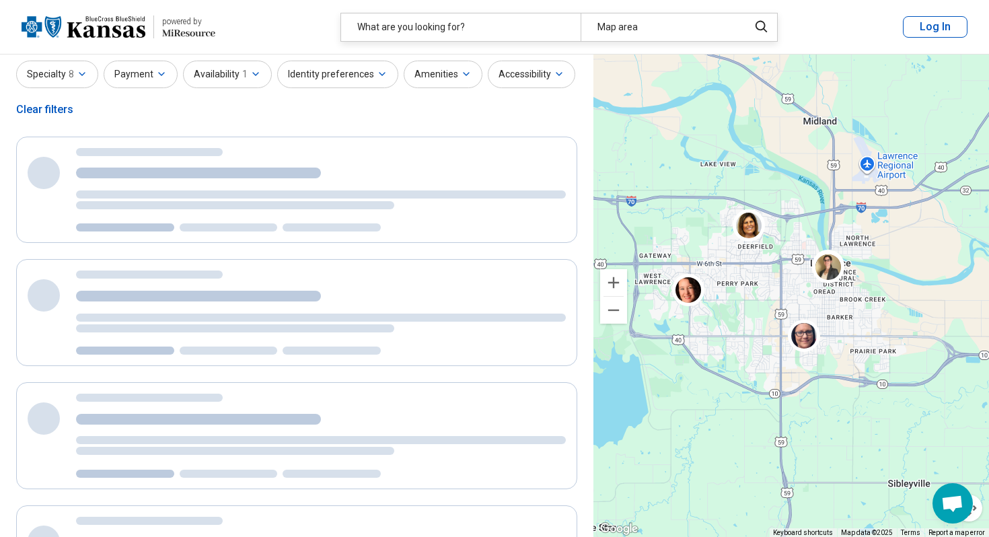
scroll to position [5, 0]
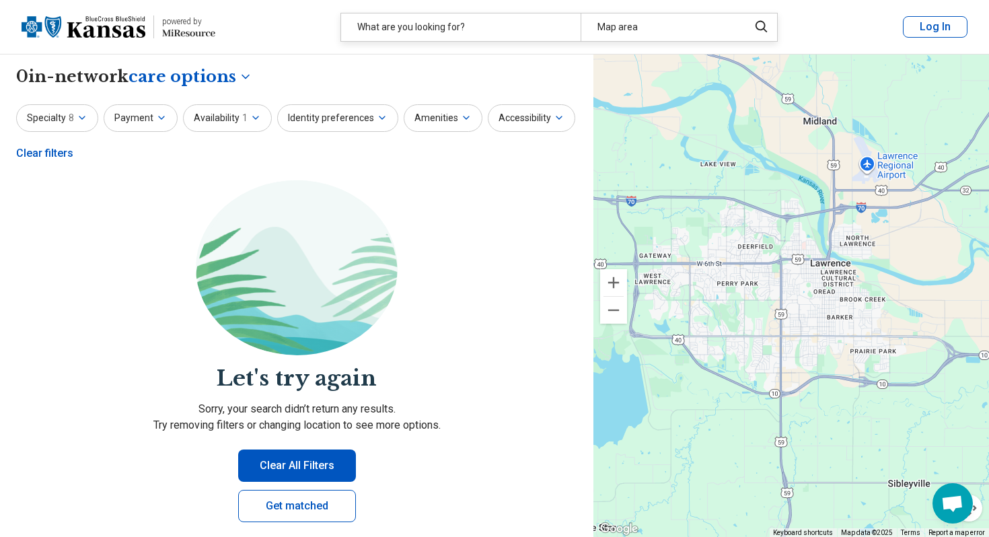
click at [276, 460] on button "Clear All Filters" at bounding box center [297, 466] width 118 height 32
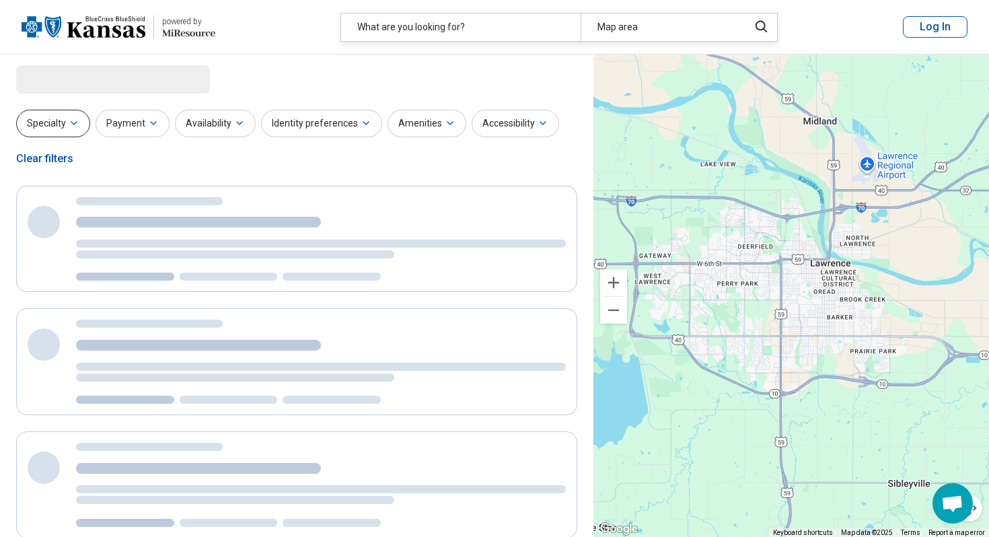
select select "***"
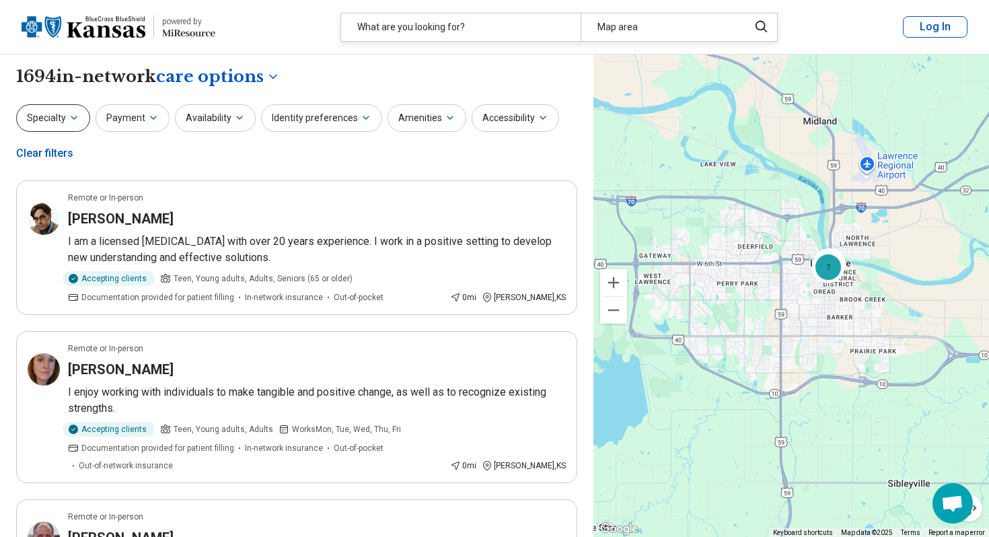
click at [61, 121] on button "Specialty" at bounding box center [53, 118] width 74 height 28
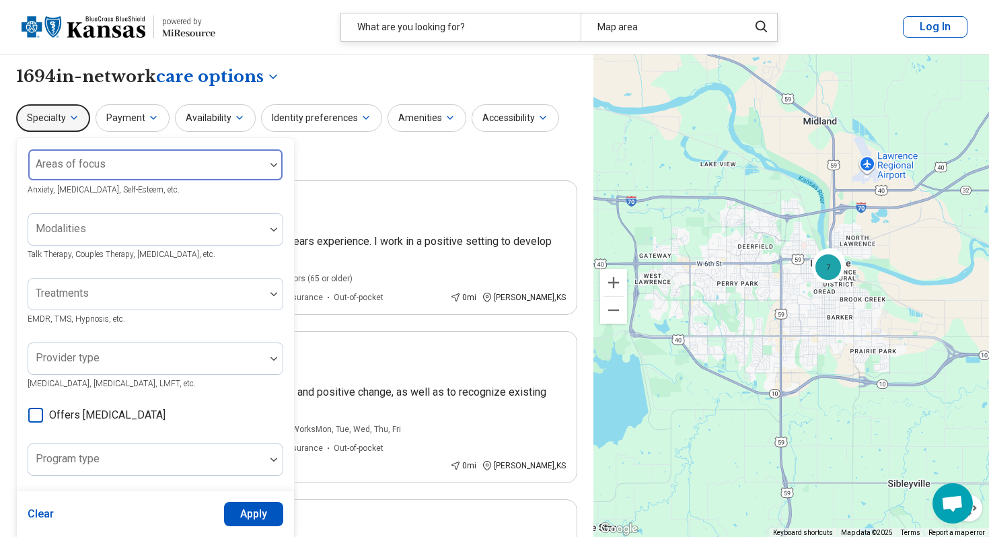
click at [95, 174] on div at bounding box center [147, 170] width 226 height 19
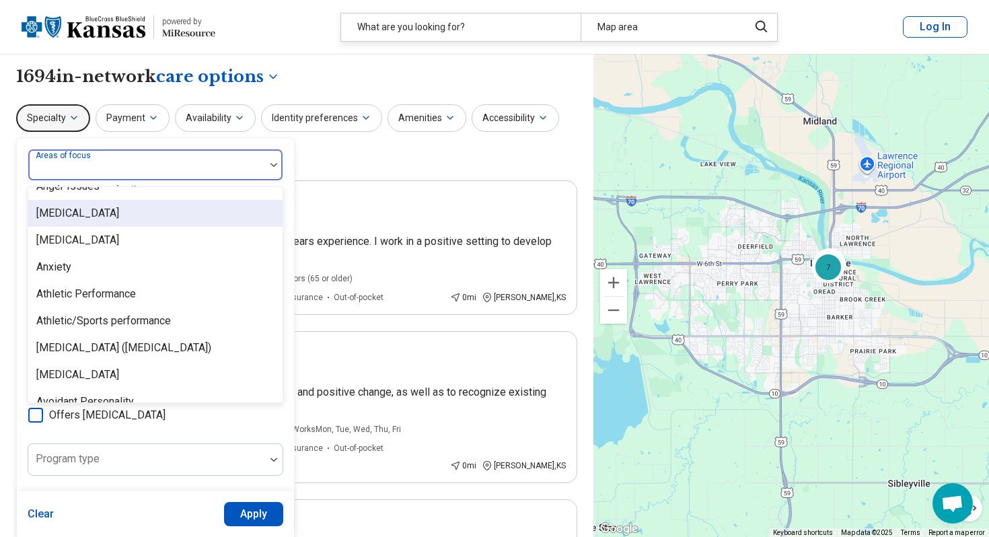
scroll to position [160, 0]
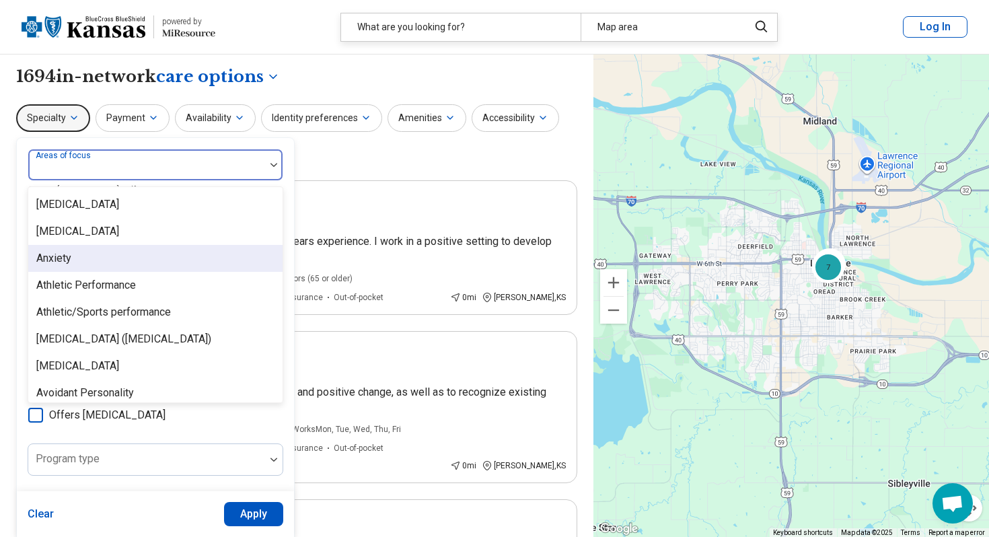
click at [90, 247] on div "Anxiety" at bounding box center [155, 258] width 254 height 27
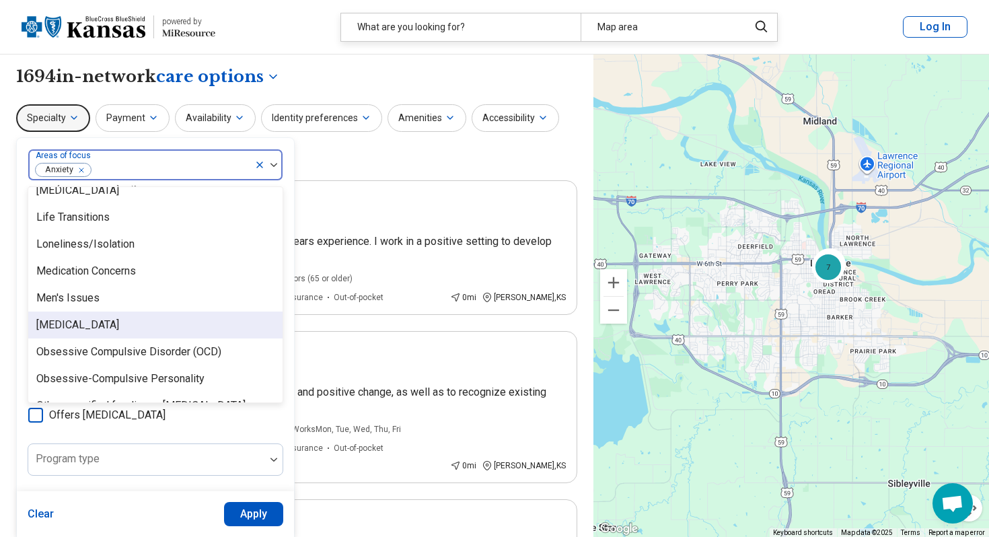
scroll to position [1372, 0]
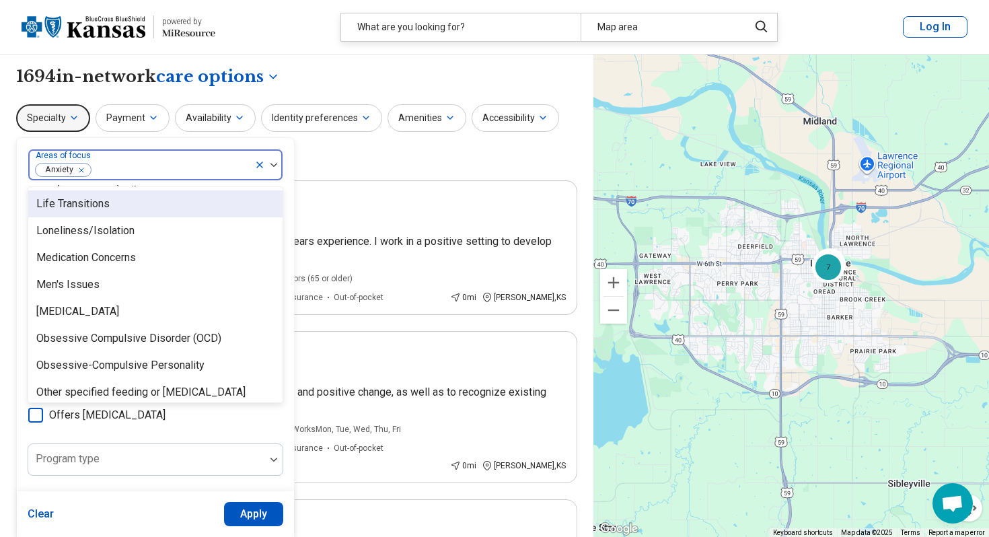
click at [103, 216] on div "Life Transitions" at bounding box center [155, 203] width 254 height 27
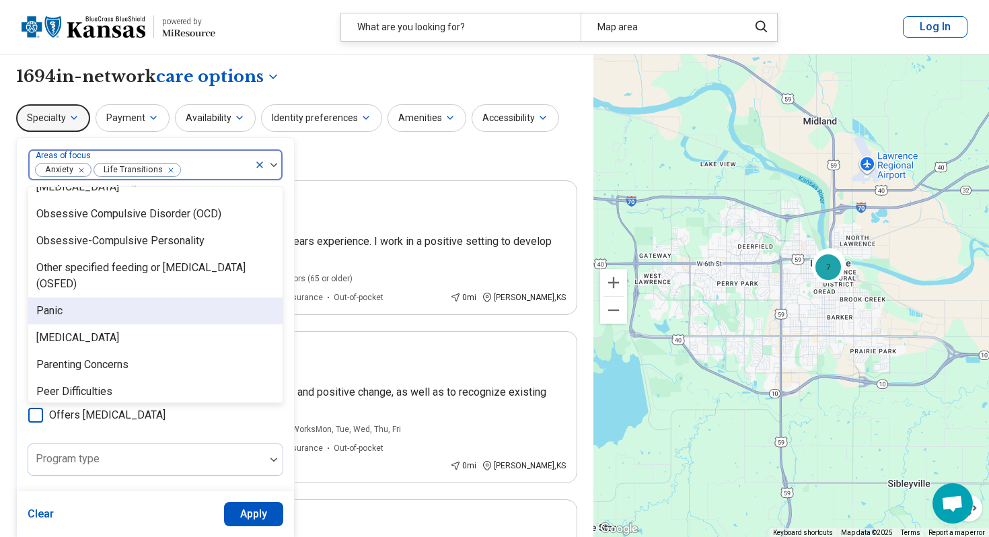
scroll to position [1471, 0]
click at [107, 314] on div "Panic" at bounding box center [155, 310] width 254 height 27
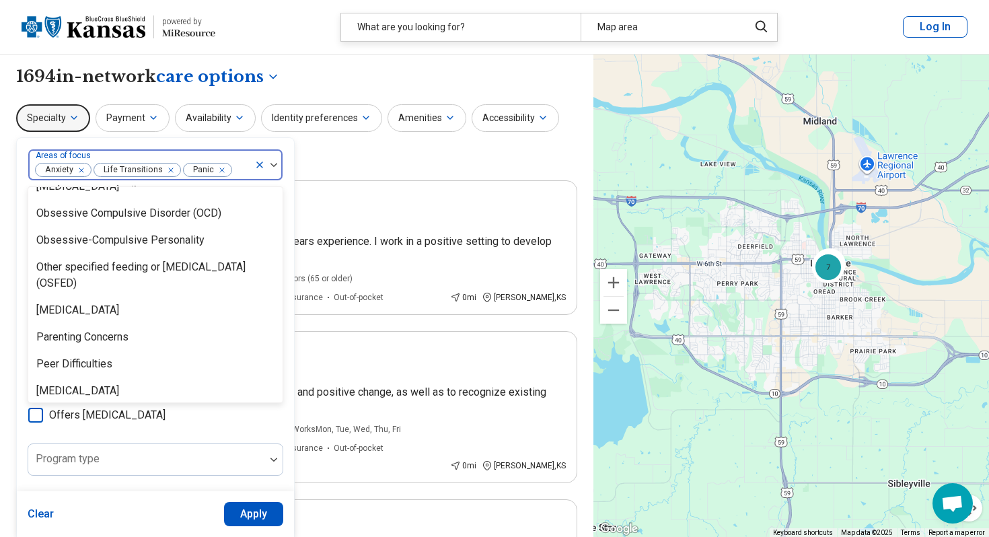
click at [330, 150] on div "Specialty option Panic, selected. Abuse, 1 of 97. 97 results available. Use Up …" at bounding box center [296, 136] width 561 height 65
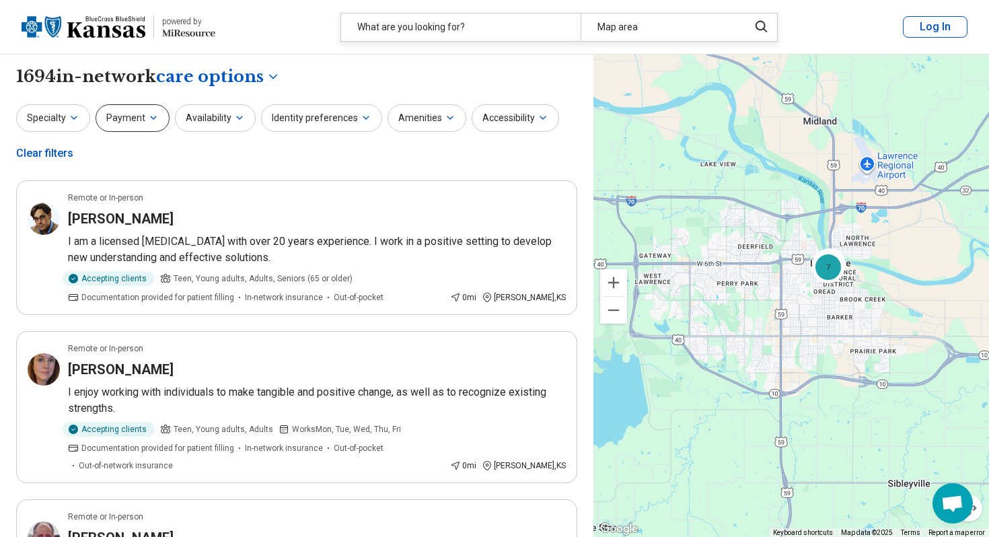
click at [133, 131] on button "Payment" at bounding box center [133, 118] width 74 height 28
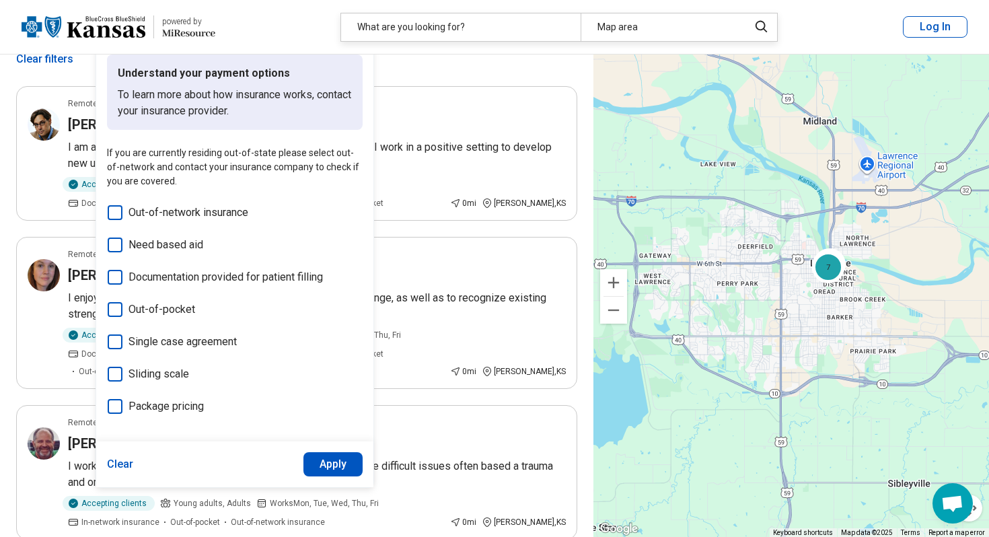
scroll to position [96, 0]
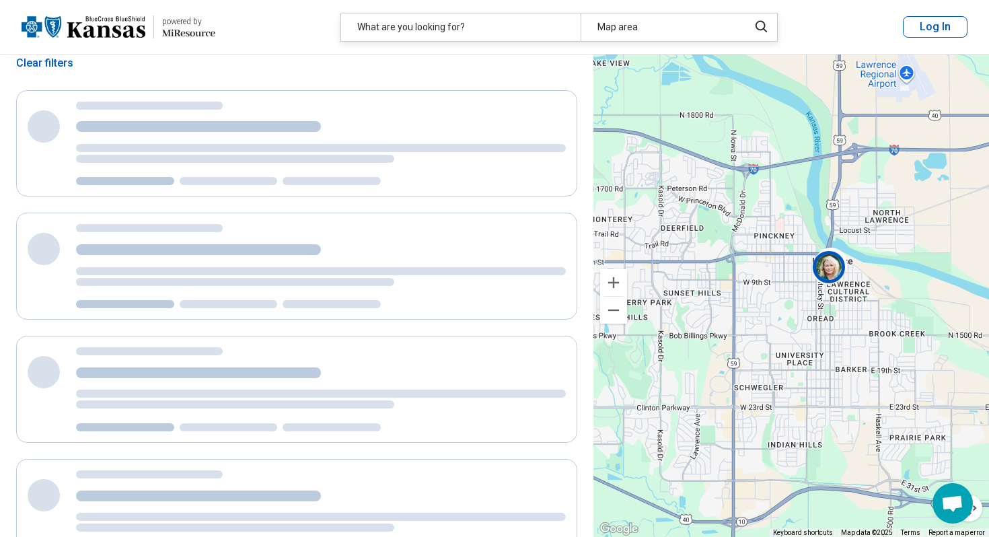
scroll to position [0, 0]
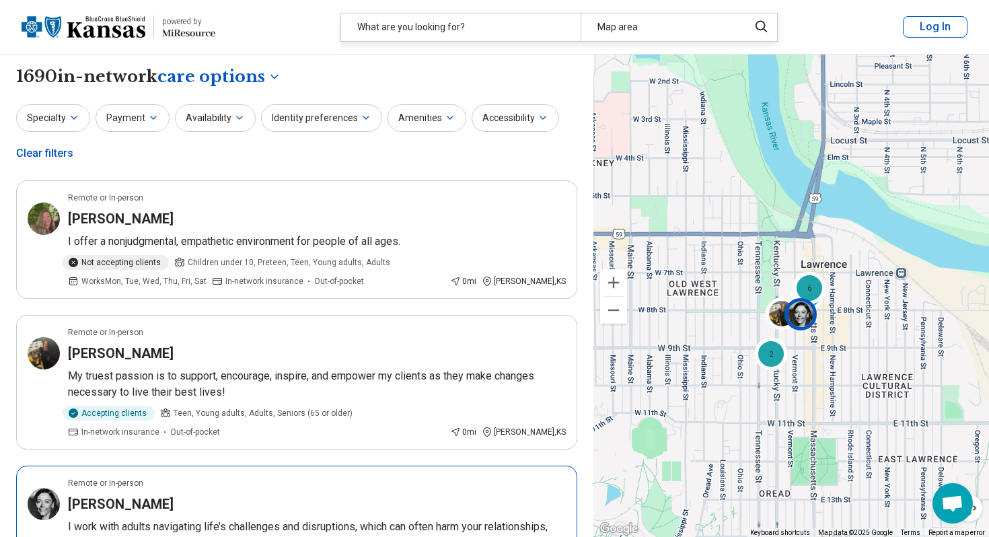
click at [808, 329] on div at bounding box center [804, 317] width 39 height 39
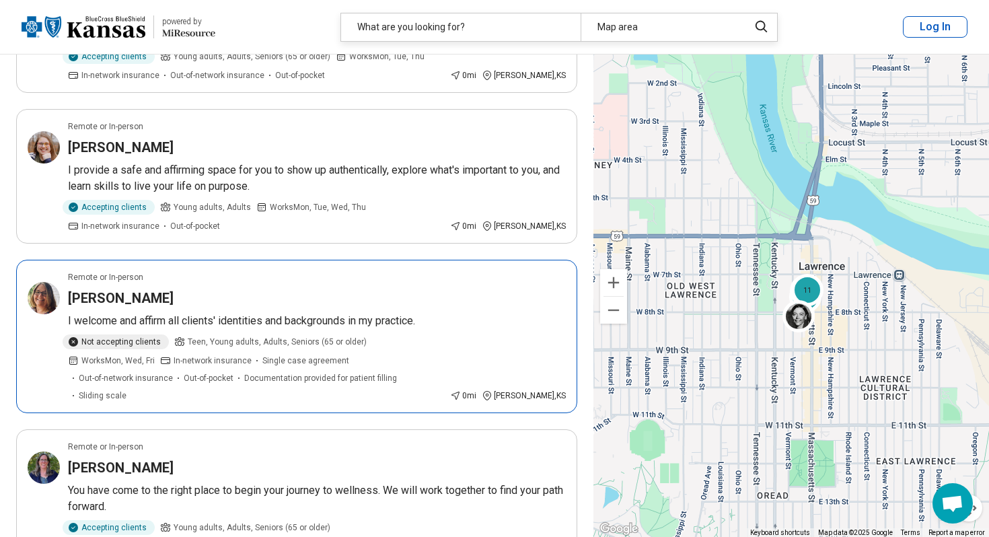
scroll to position [1214, 0]
